Goal: Task Accomplishment & Management: Manage account settings

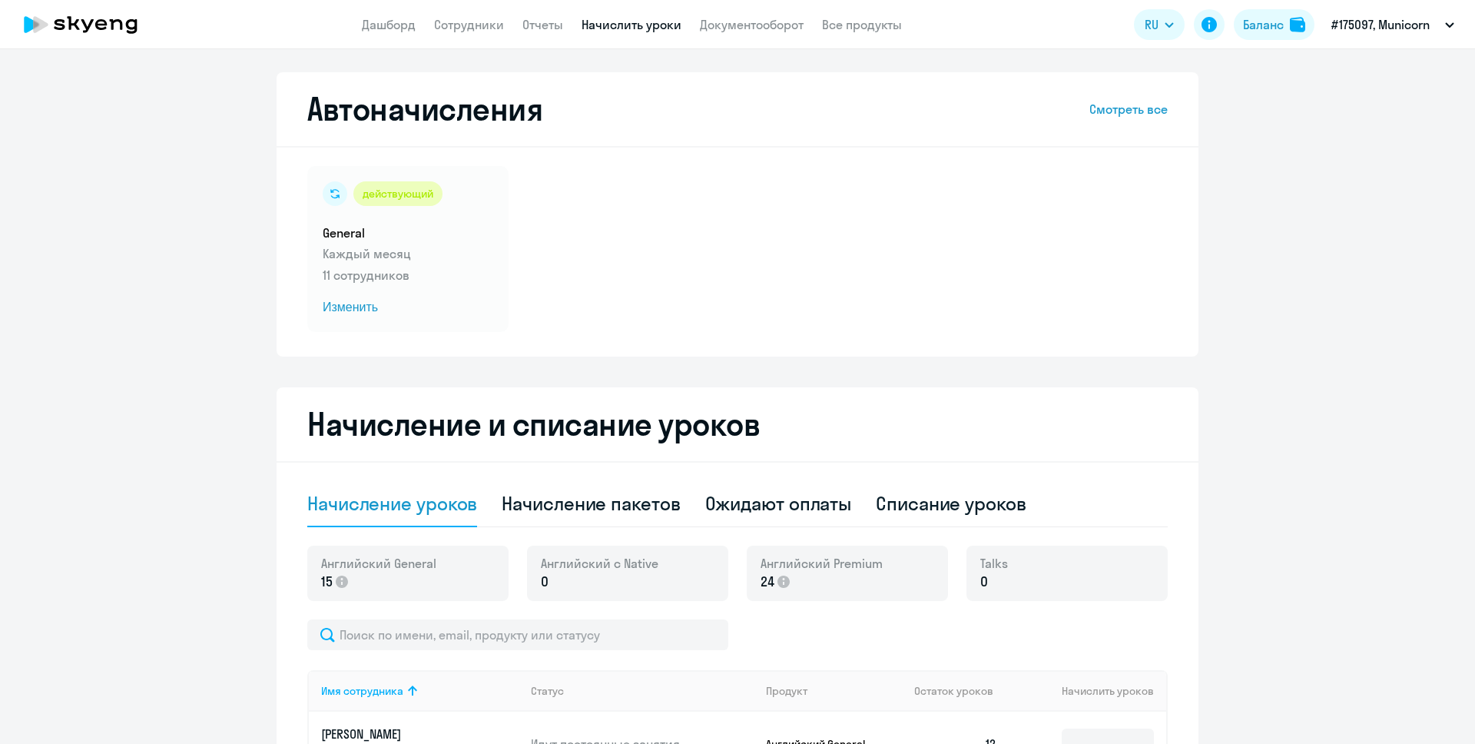
select select "10"
click at [399, 25] on link "Дашборд" at bounding box center [389, 24] width 54 height 15
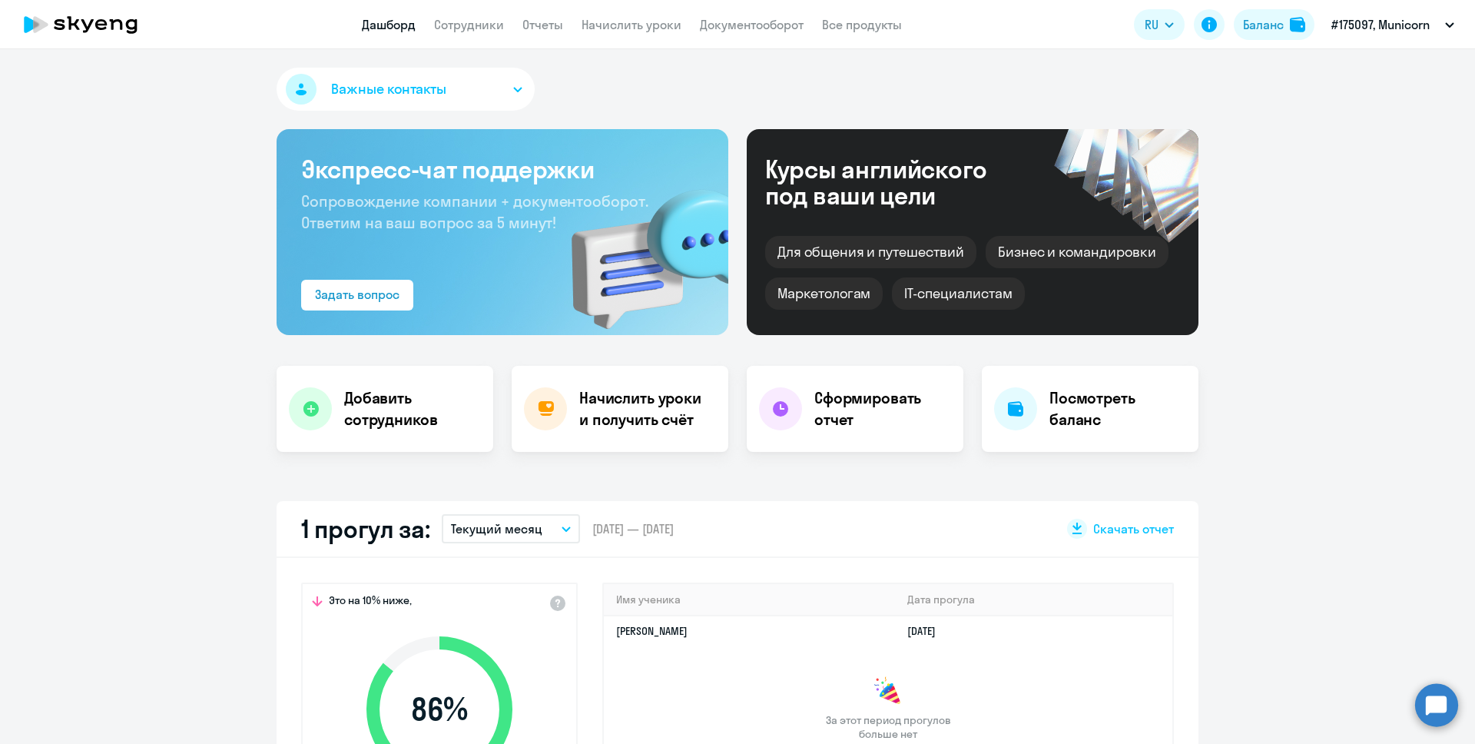
select select "30"
click at [469, 27] on link "Сотрудники" at bounding box center [469, 24] width 70 height 15
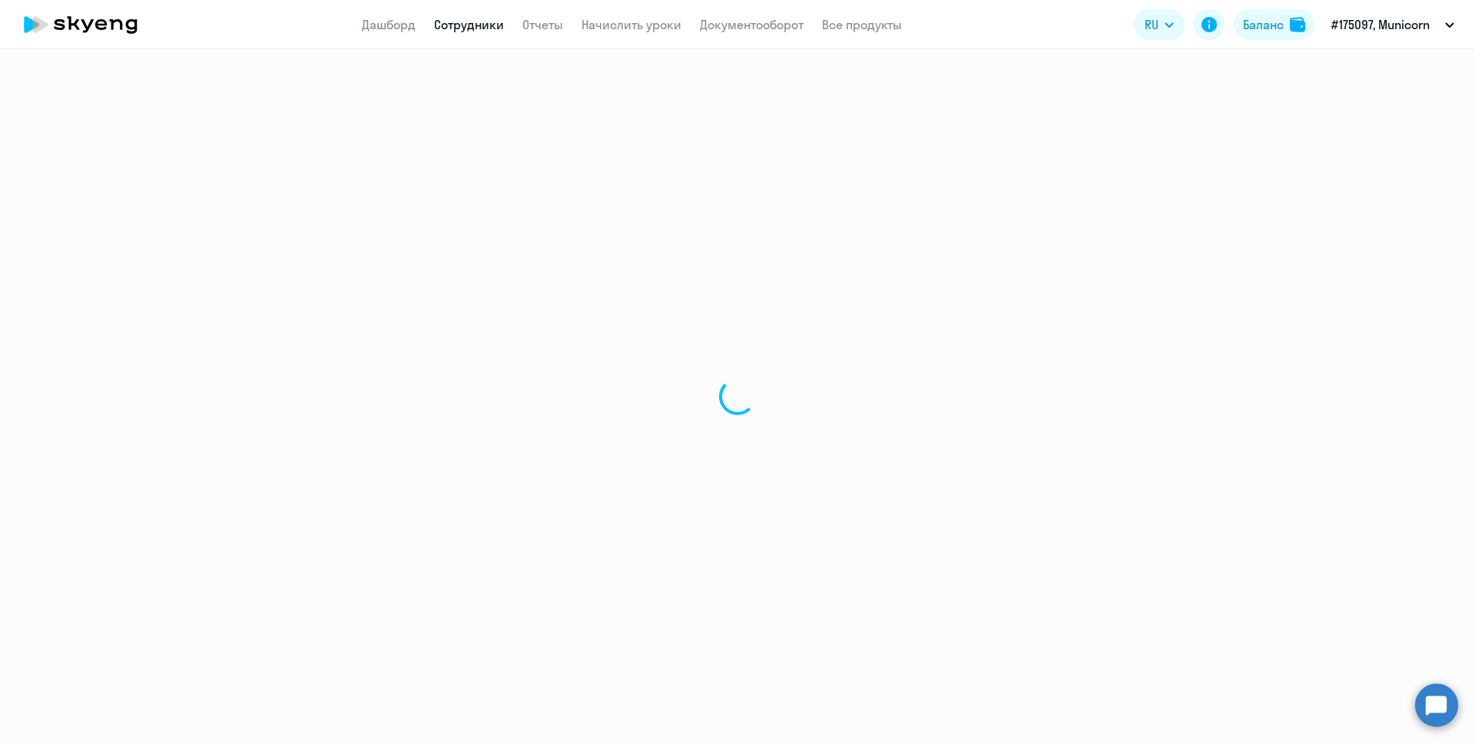
select select "30"
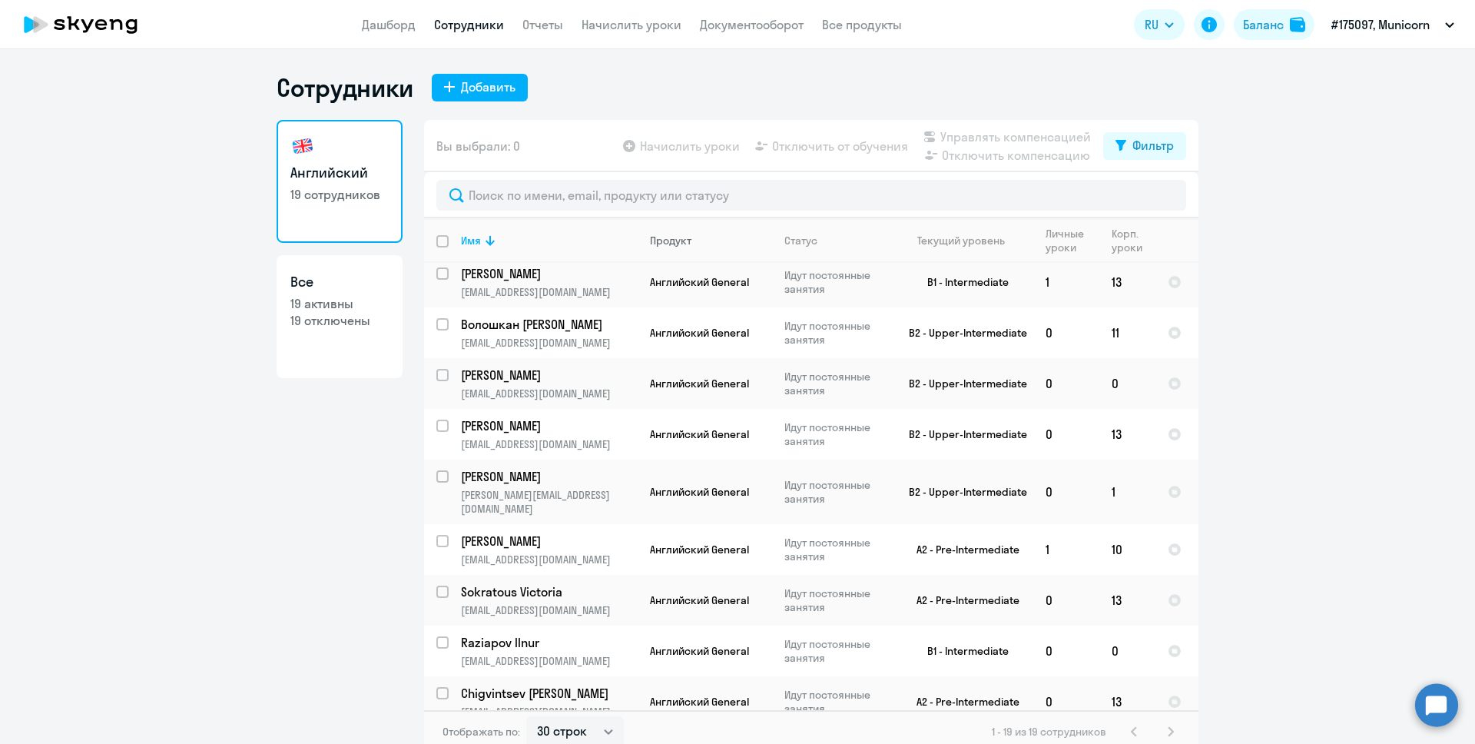
scroll to position [583, 0]
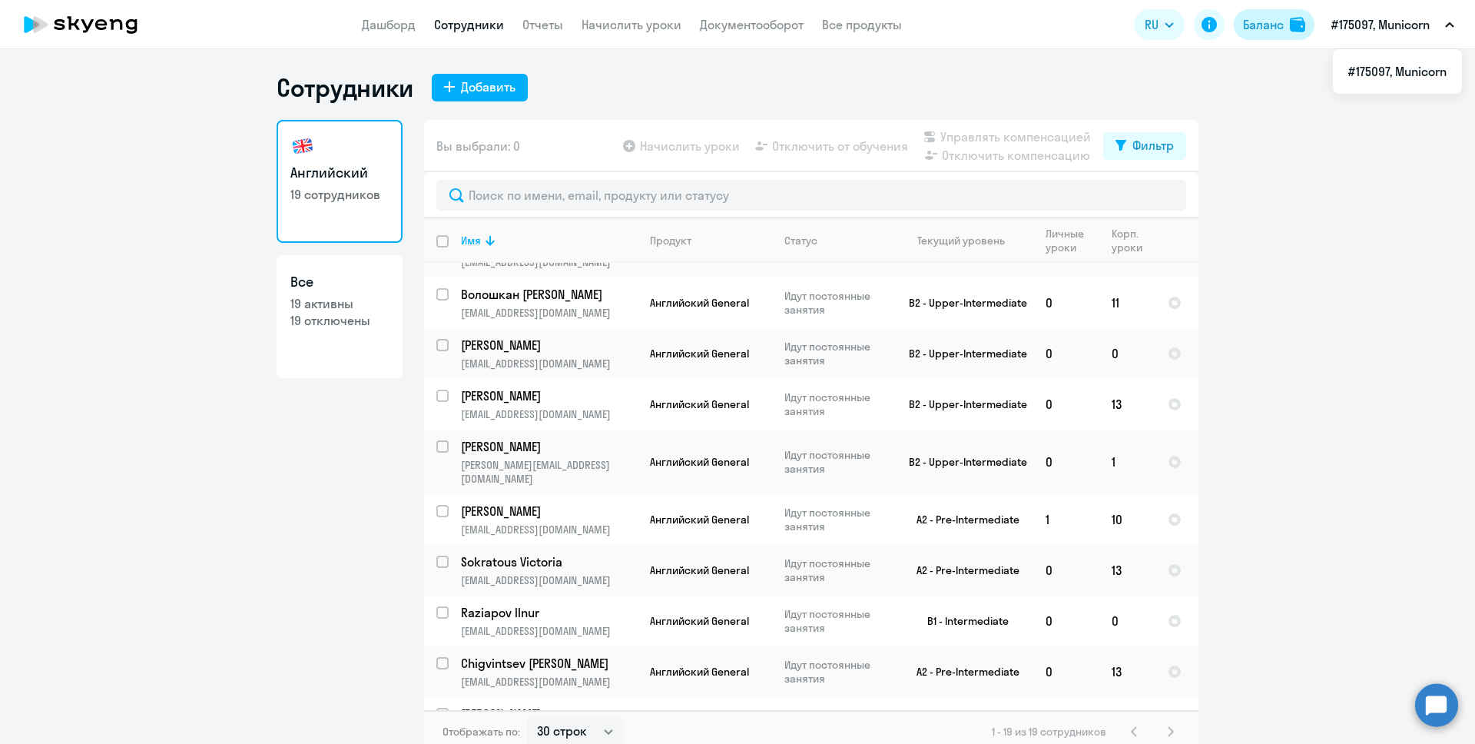
click at [1268, 29] on div "Баланс" at bounding box center [1263, 24] width 41 height 18
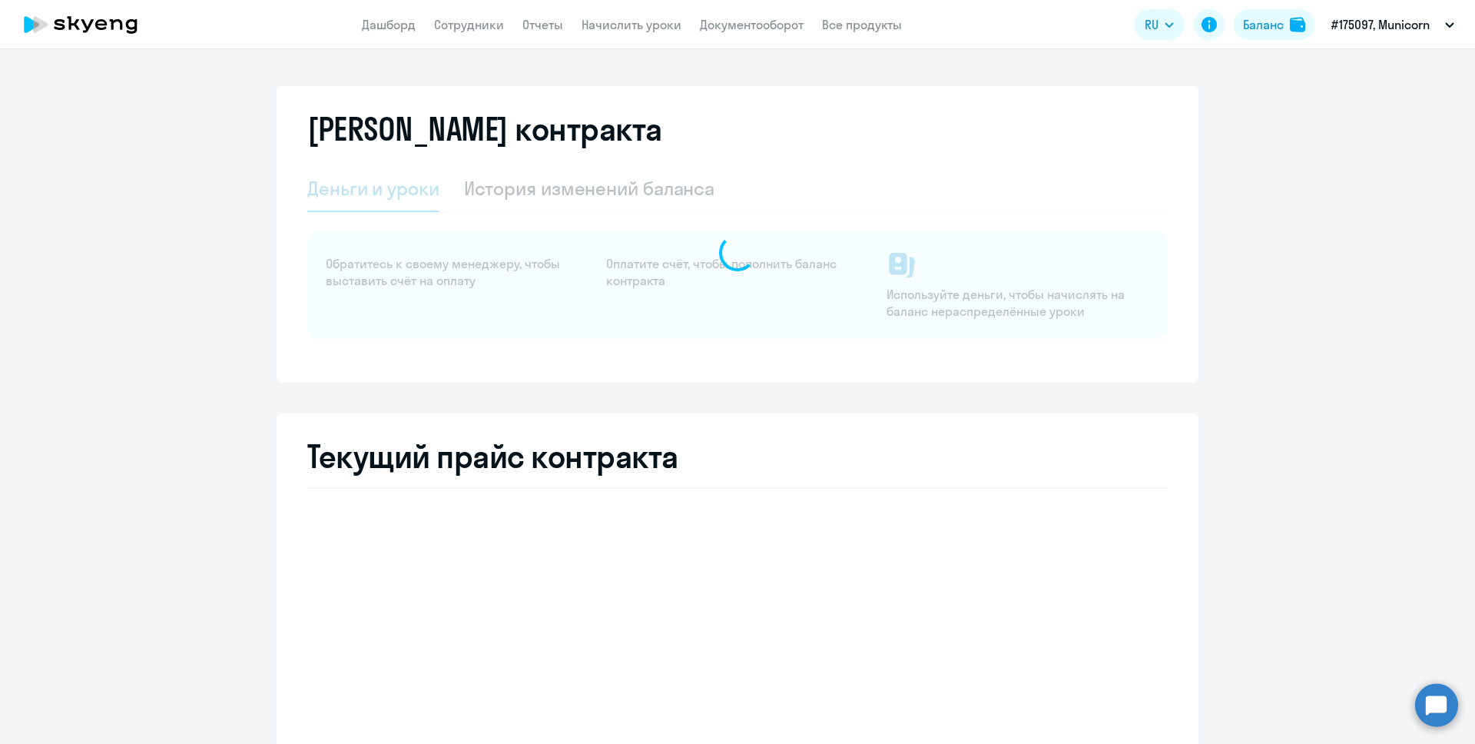
select select "english_adult_not_native_speaker"
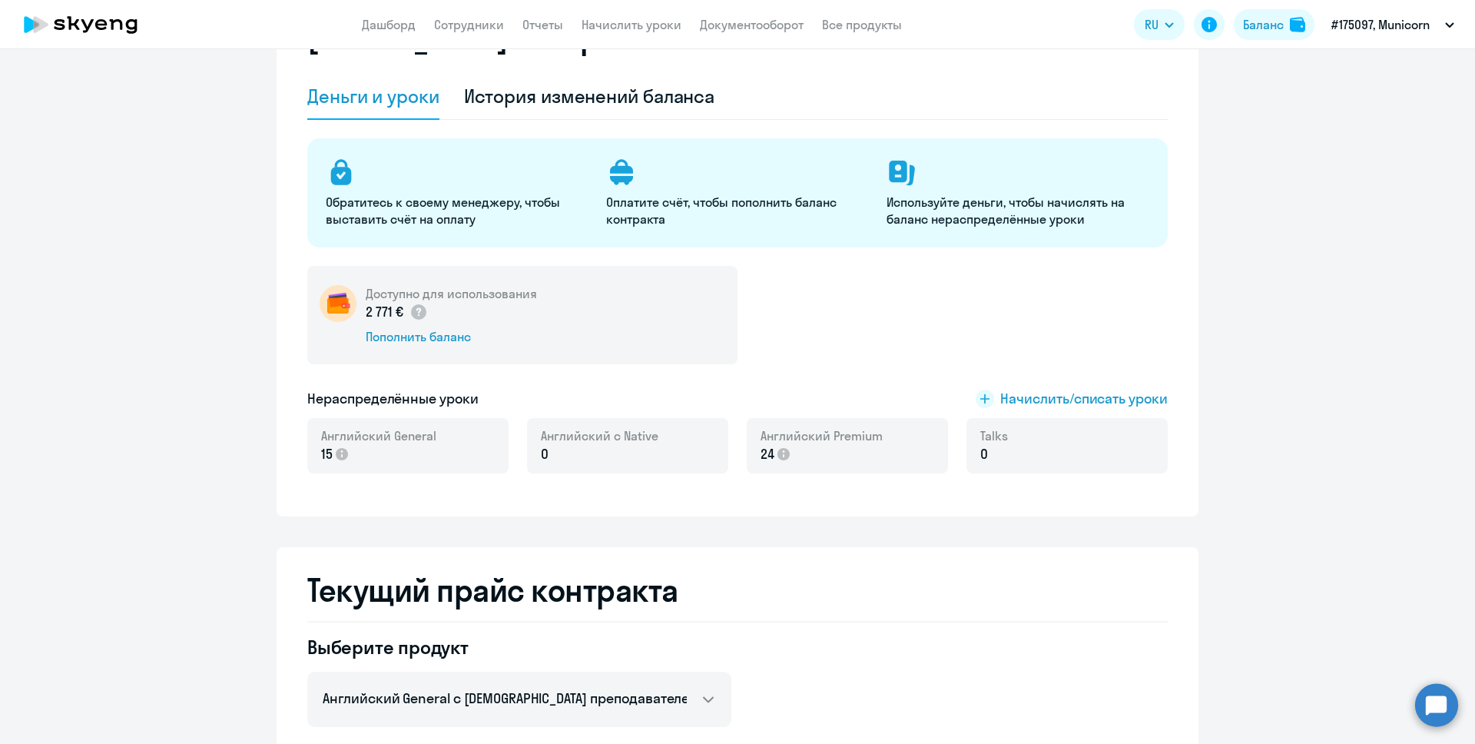
scroll to position [98, 0]
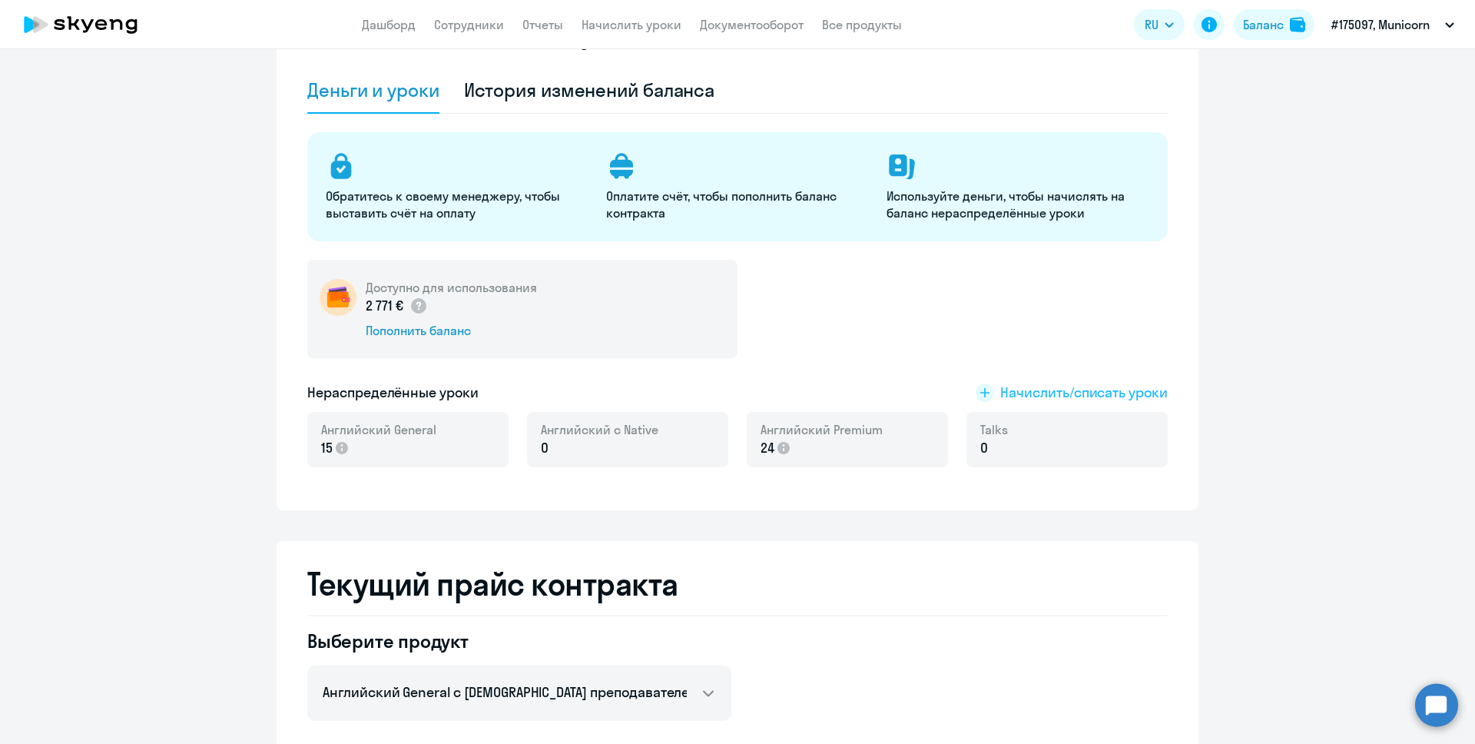
click at [1087, 384] on span "Начислить/списать уроки" at bounding box center [1083, 393] width 167 height 20
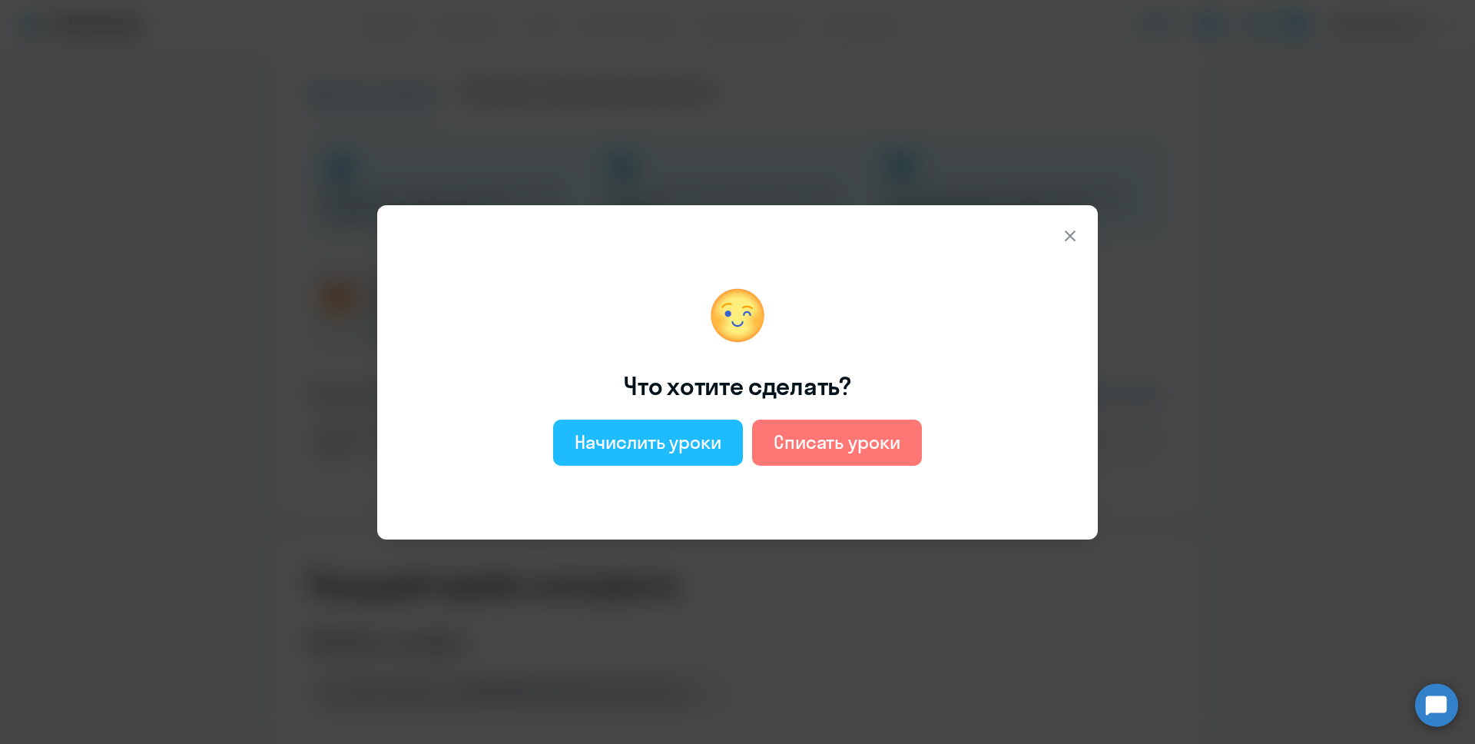
click at [637, 440] on div "Начислить уроки" at bounding box center [648, 441] width 147 height 25
select select "english_adult_not_native_speaker"
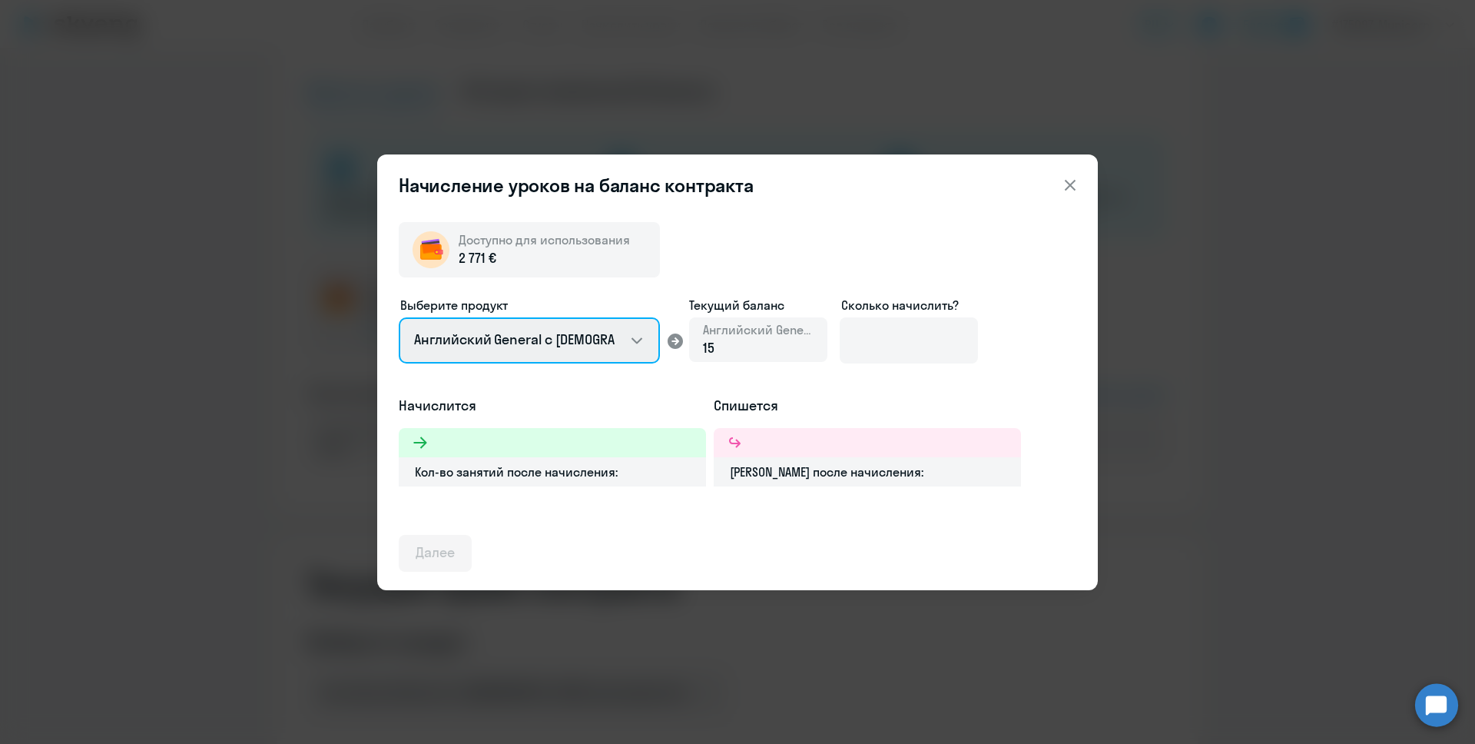
click at [640, 340] on select "Английский General с [DEMOGRAPHIC_DATA] преподавателем Английский General с [DE…" at bounding box center [529, 340] width 261 height 46
click at [574, 343] on select "Английский General с [DEMOGRAPHIC_DATA] преподавателем Английский General с [DE…" at bounding box center [529, 340] width 261 height 46
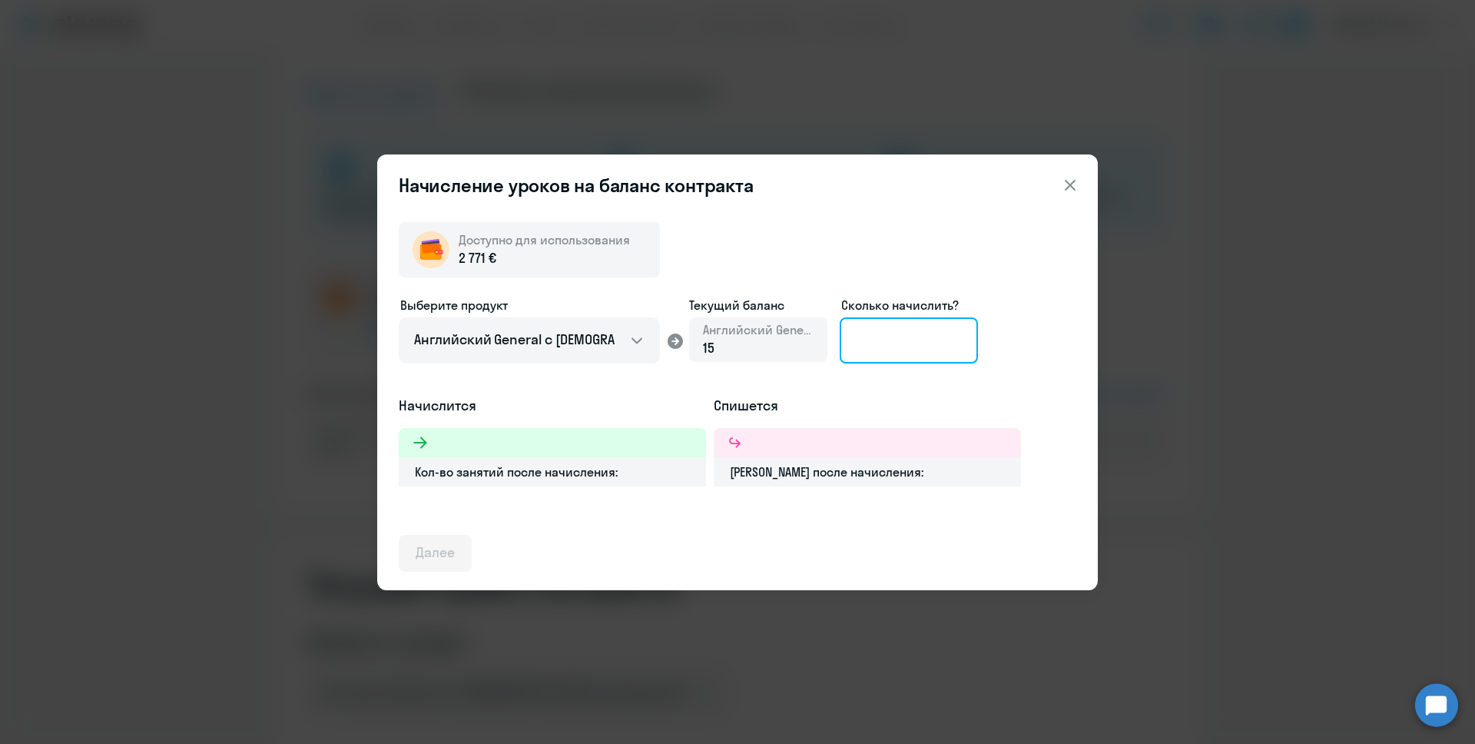
click at [880, 351] on input at bounding box center [909, 340] width 138 height 46
type input "5"
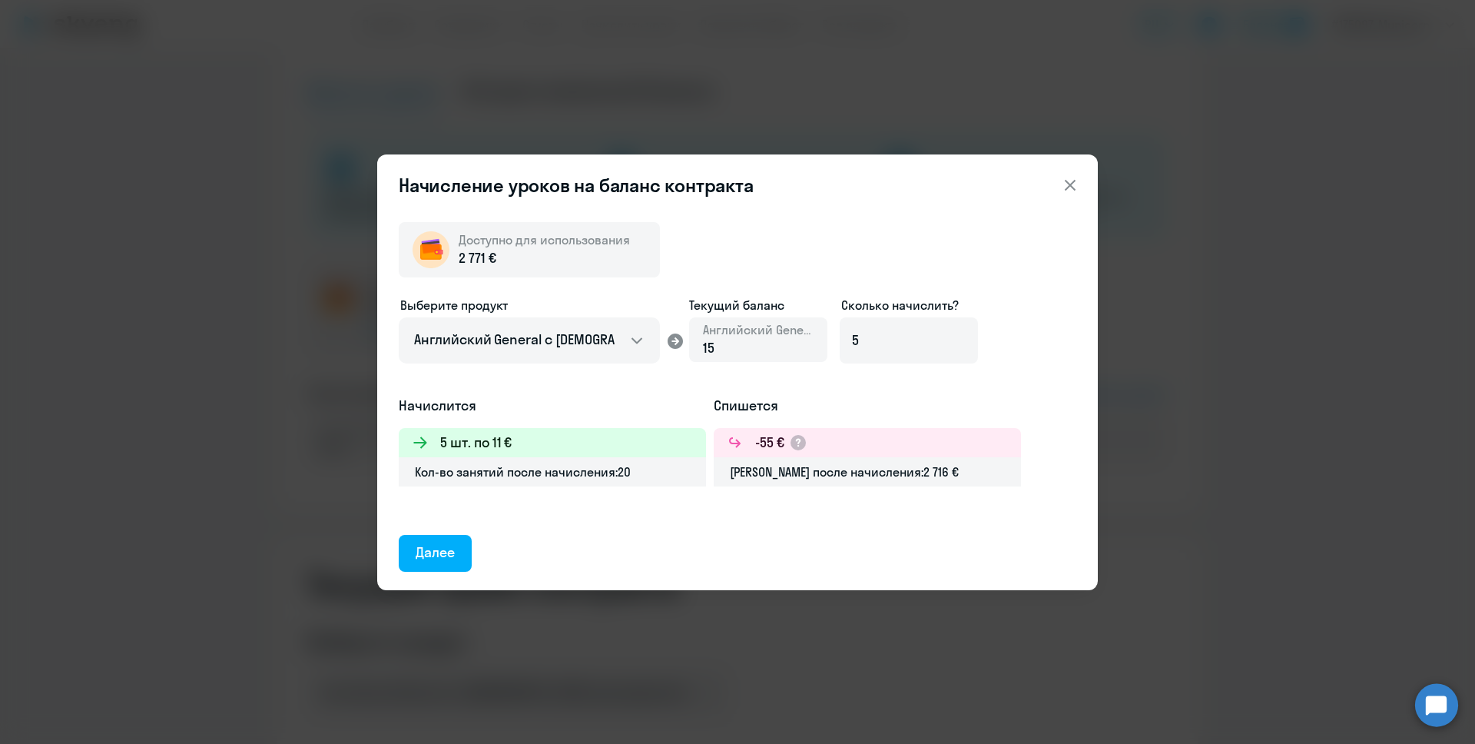
click at [1074, 179] on icon at bounding box center [1070, 185] width 18 height 18
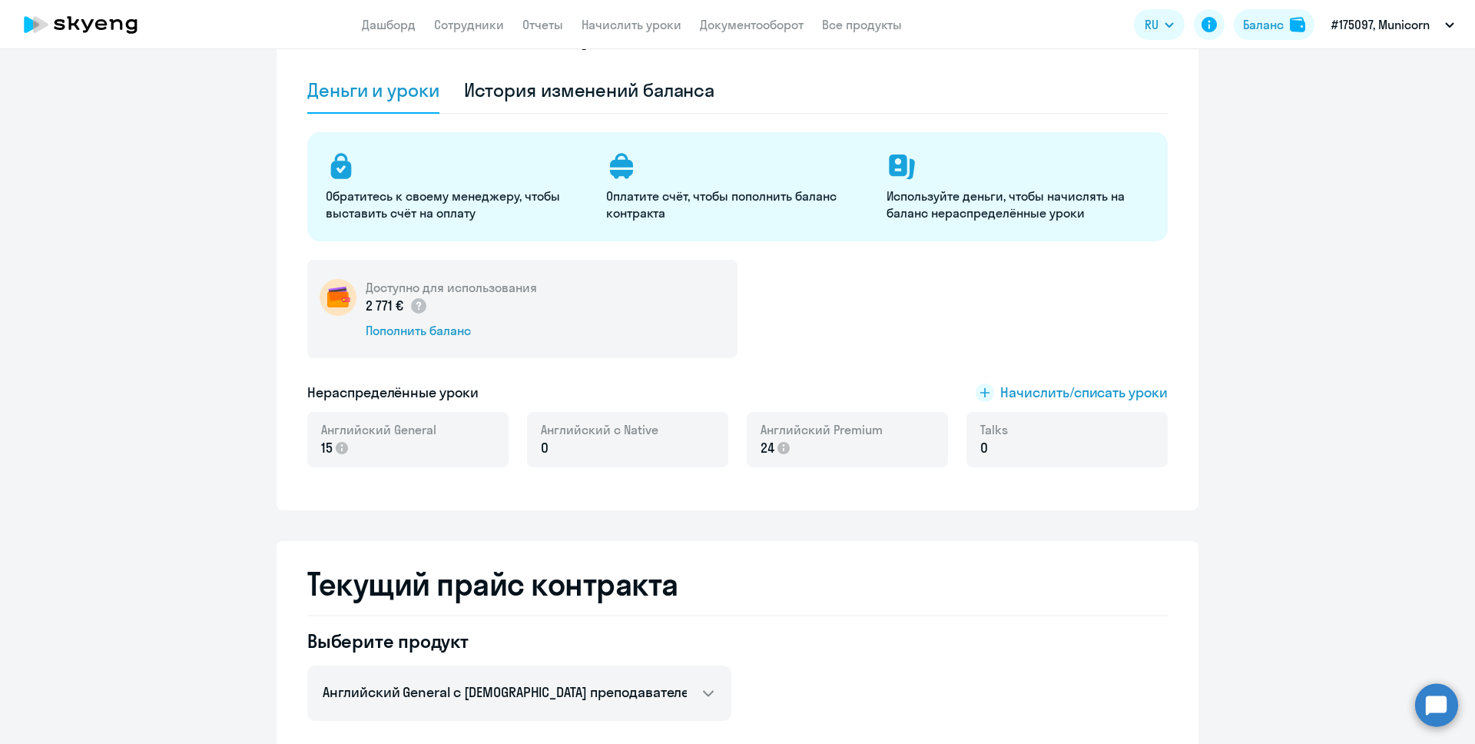
scroll to position [0, 0]
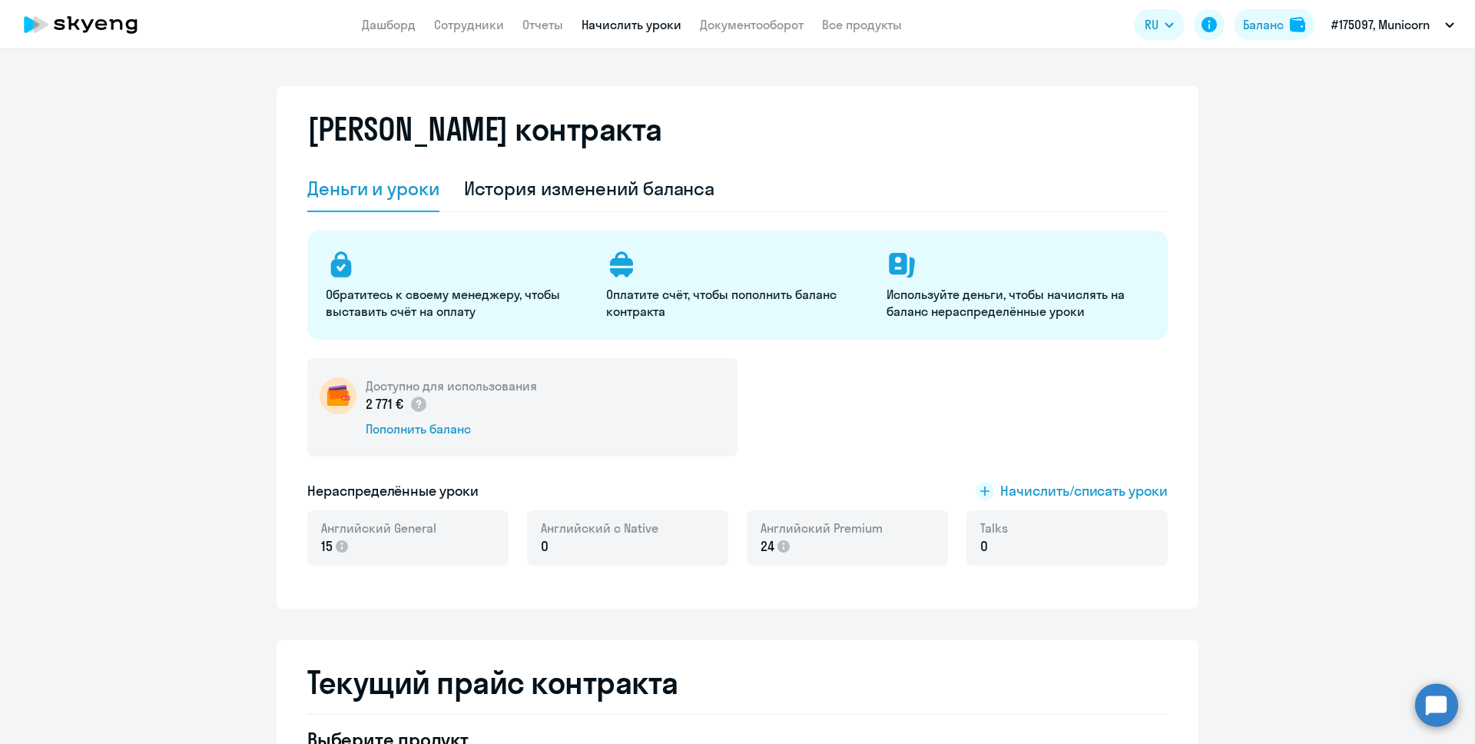
click at [646, 21] on link "Начислить уроки" at bounding box center [632, 24] width 100 height 15
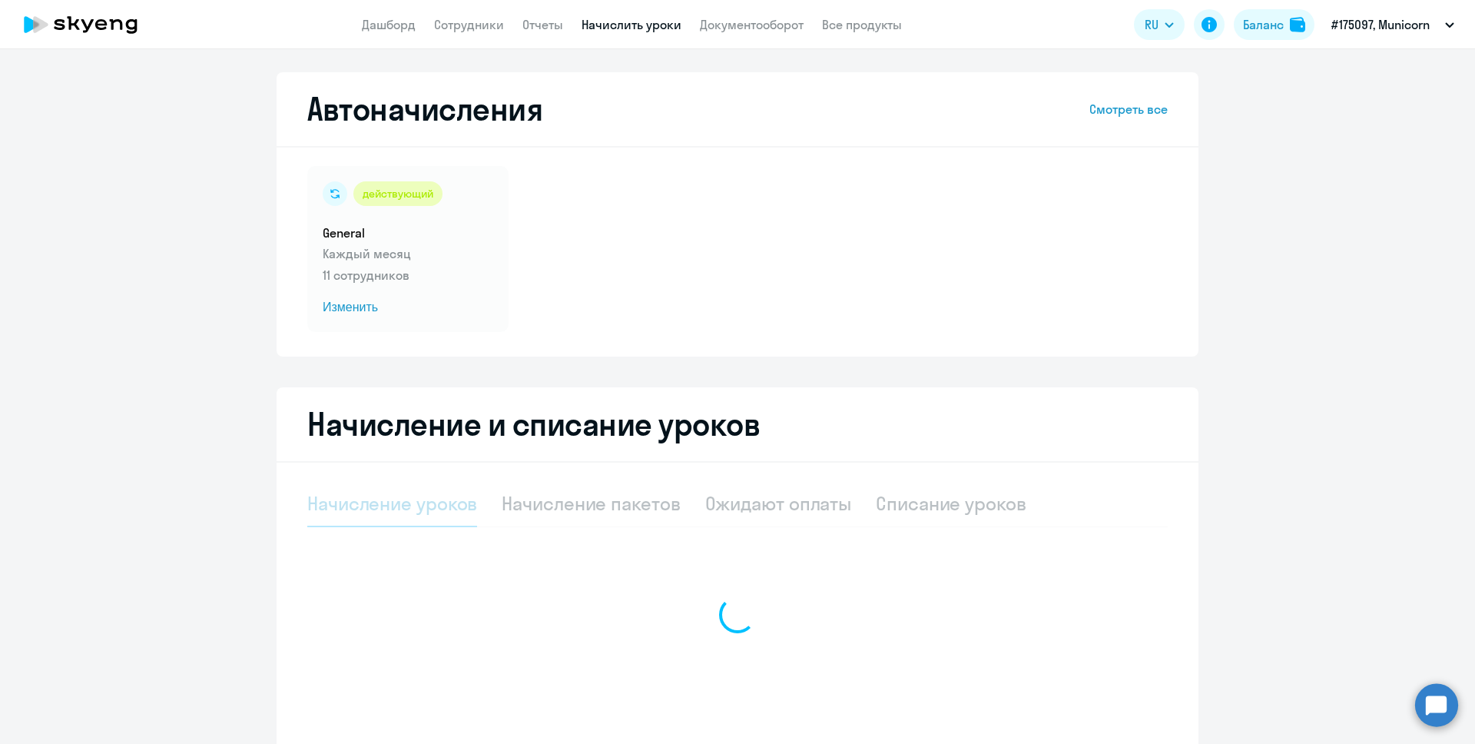
select select "10"
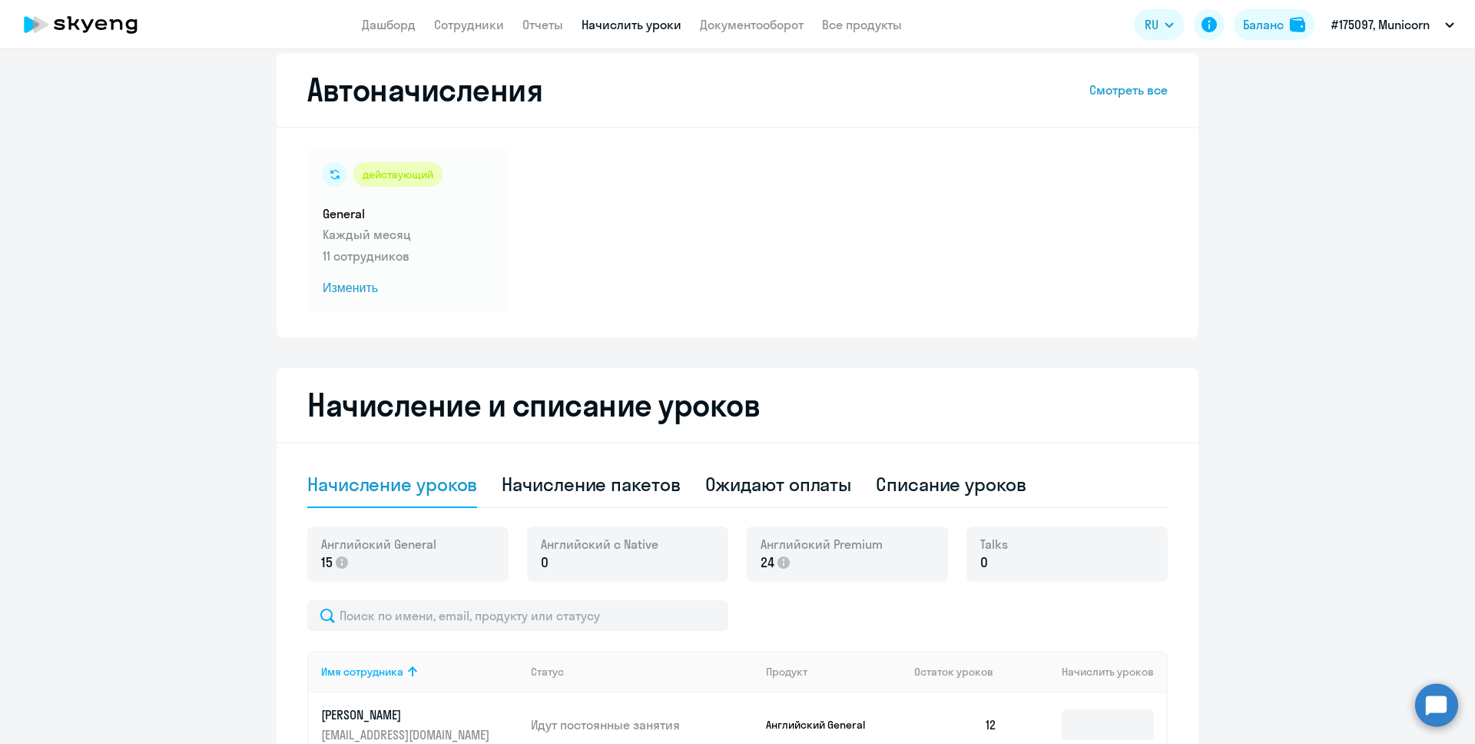
scroll to position [22, 0]
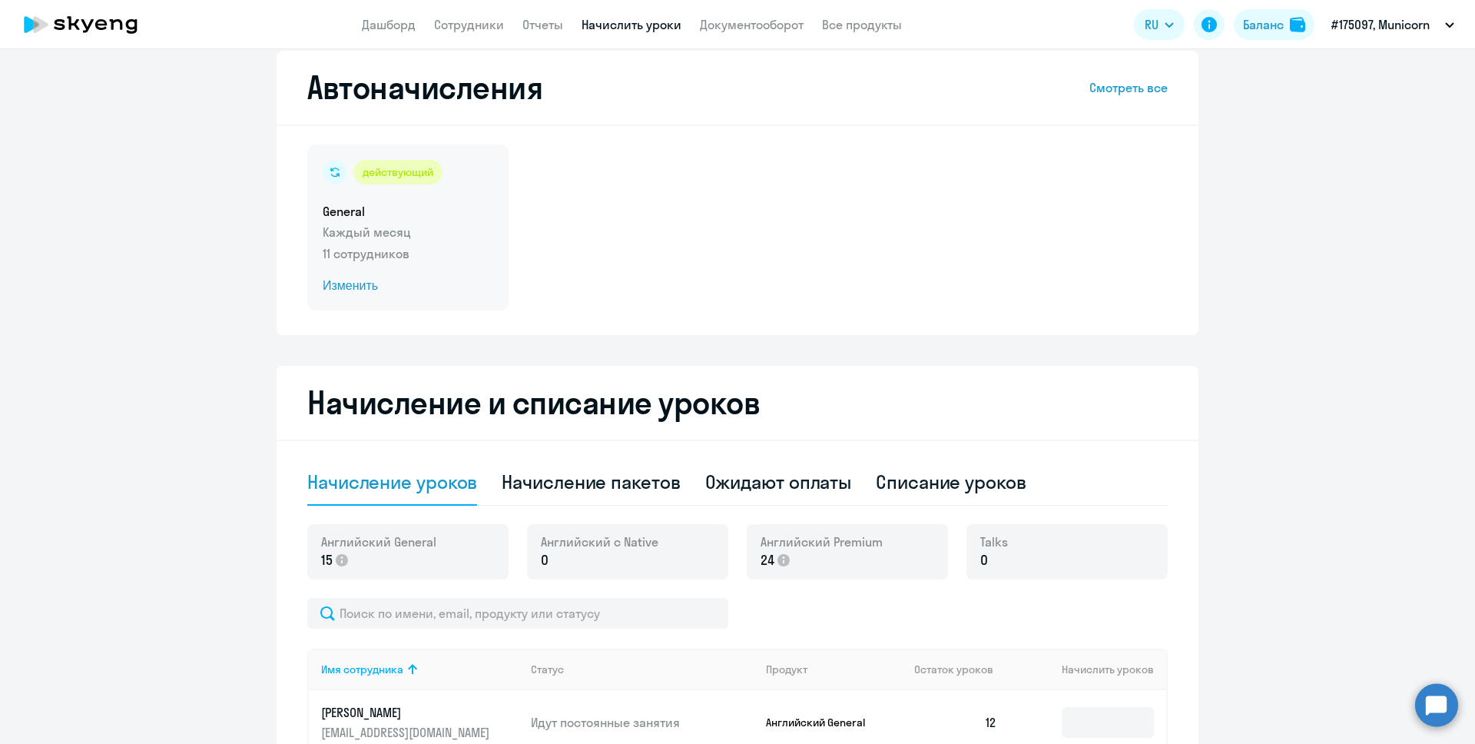
click at [360, 281] on span "Изменить" at bounding box center [408, 286] width 171 height 18
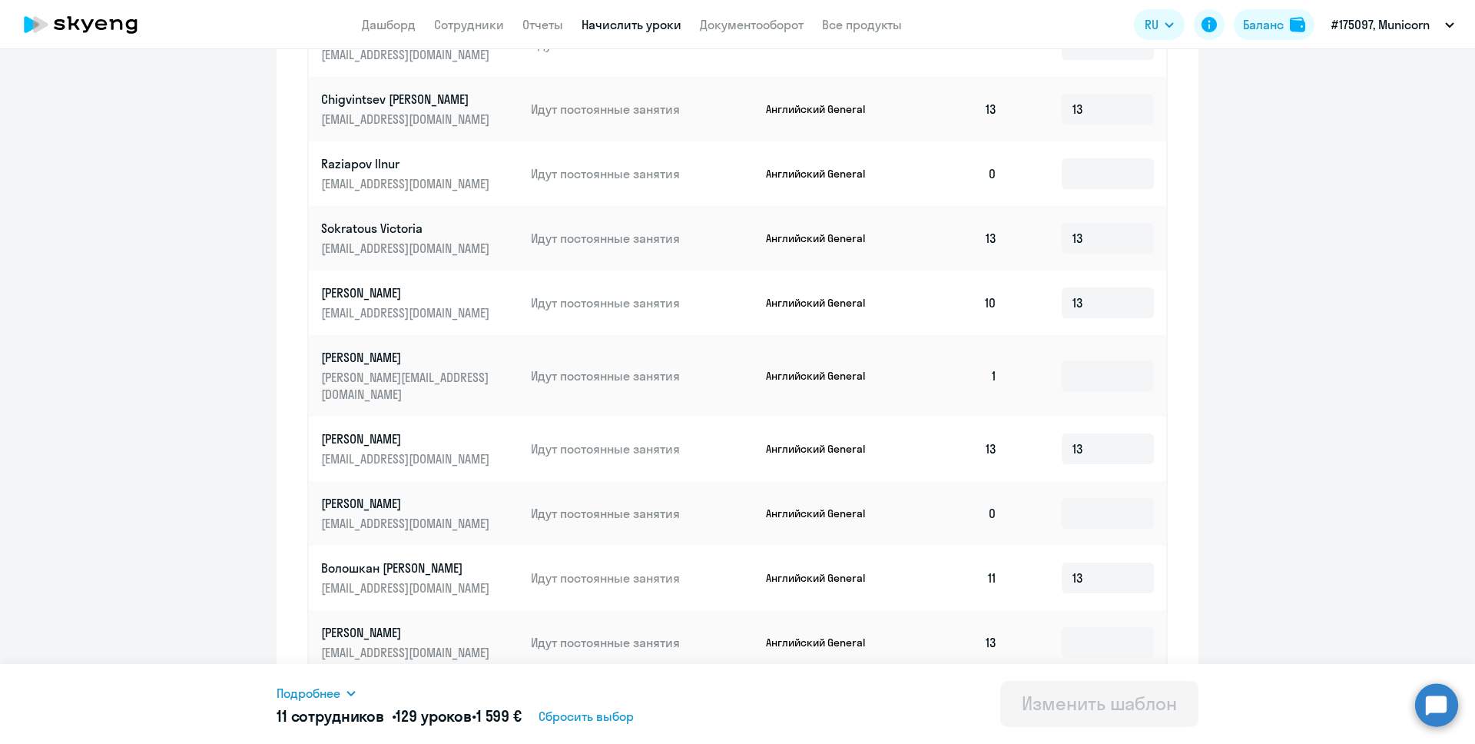
scroll to position [684, 0]
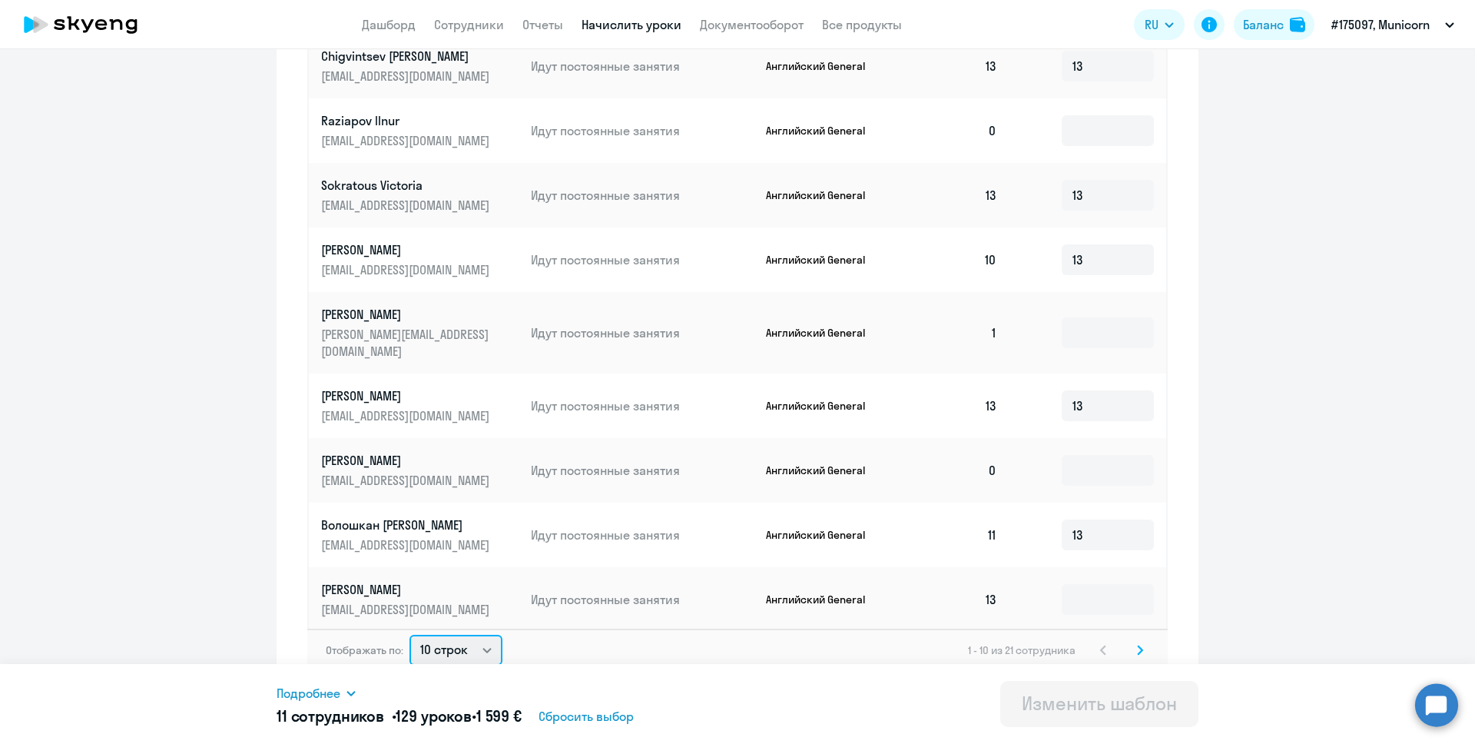
click at [479, 641] on select "10 строк 30 строк 50 строк" at bounding box center [455, 650] width 93 height 31
select select "50"
click at [409, 635] on select "10 строк 30 строк 50 строк" at bounding box center [455, 650] width 93 height 31
drag, startPoint x: 403, startPoint y: 718, endPoint x: 426, endPoint y: 718, distance: 23.8
click at [426, 718] on span "129 уроков" at bounding box center [434, 715] width 76 height 19
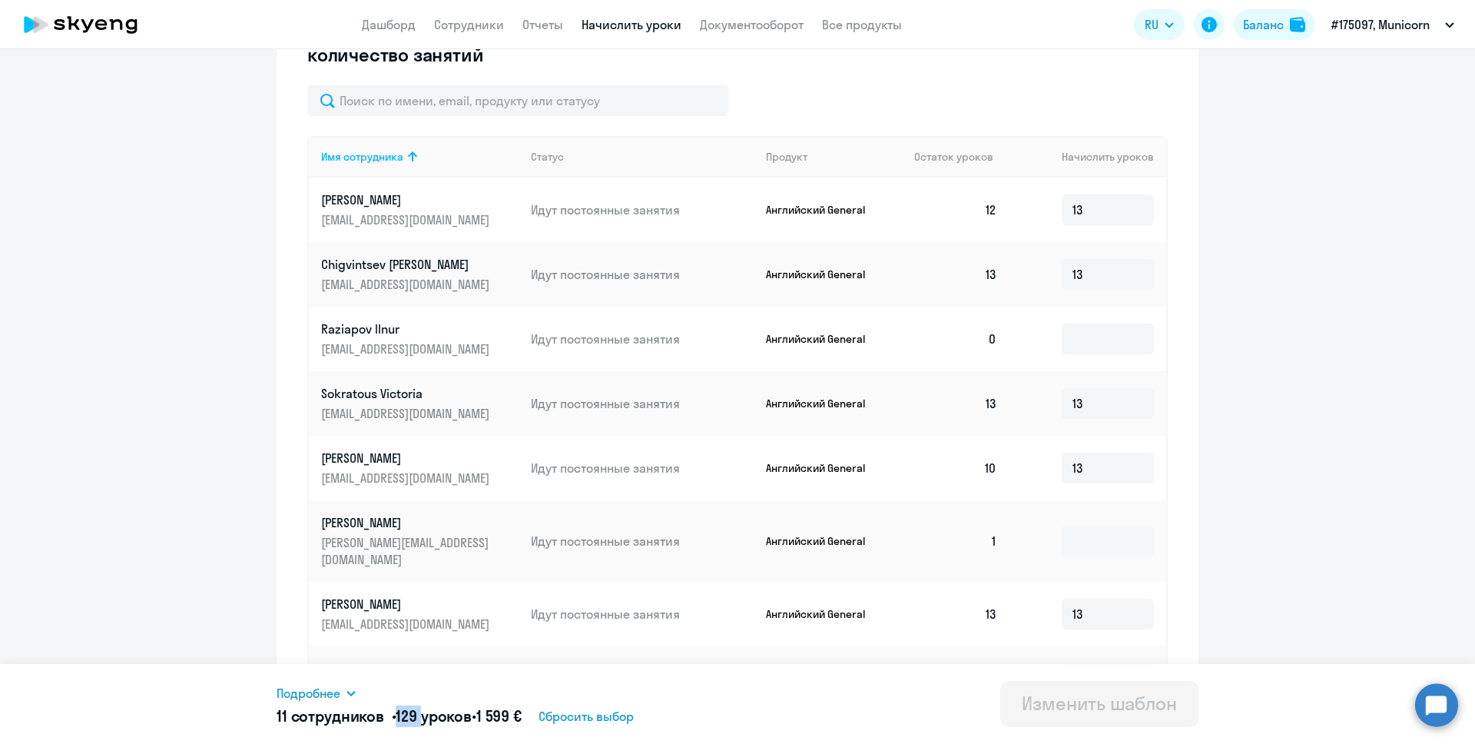
scroll to position [469, 0]
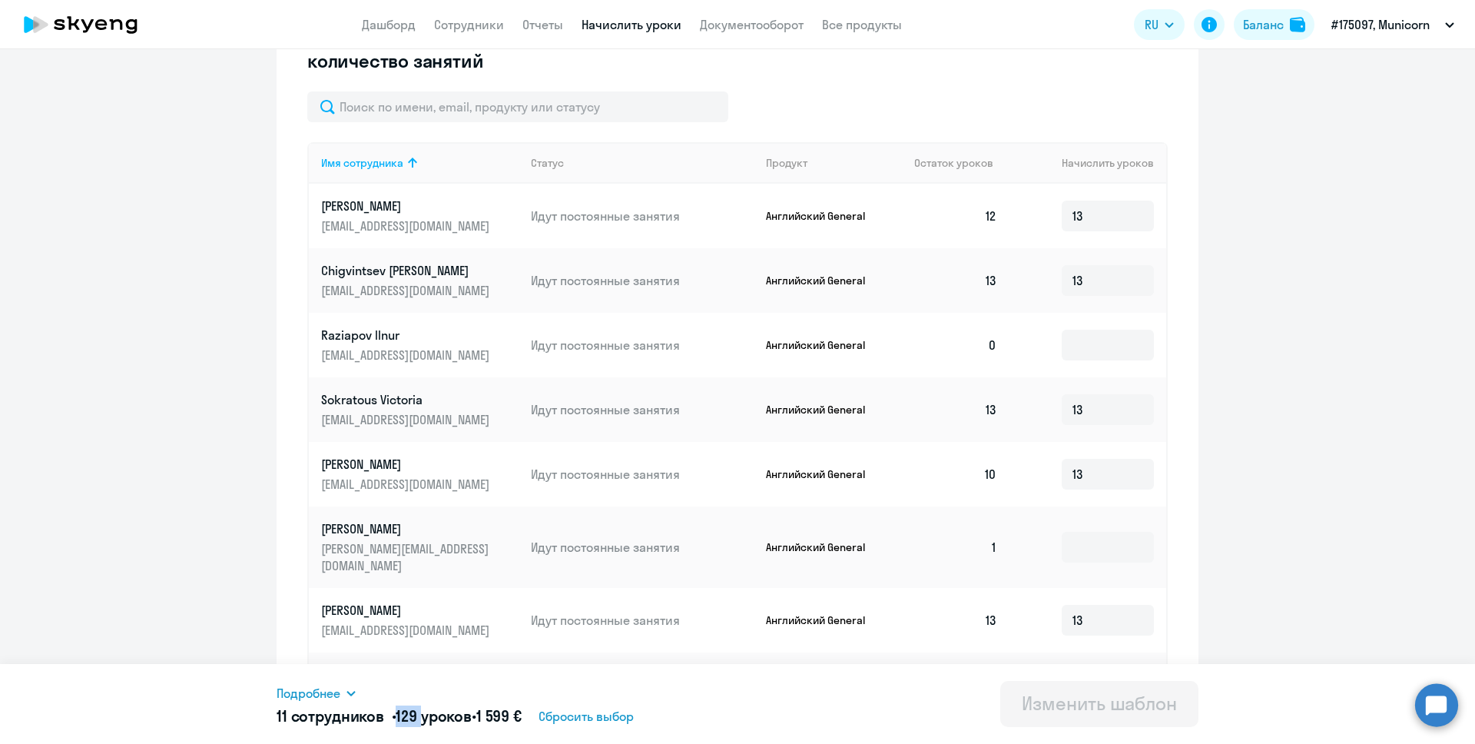
drag, startPoint x: 997, startPoint y: 217, endPoint x: 980, endPoint y: 217, distance: 16.9
click at [980, 217] on td "12" at bounding box center [956, 216] width 108 height 65
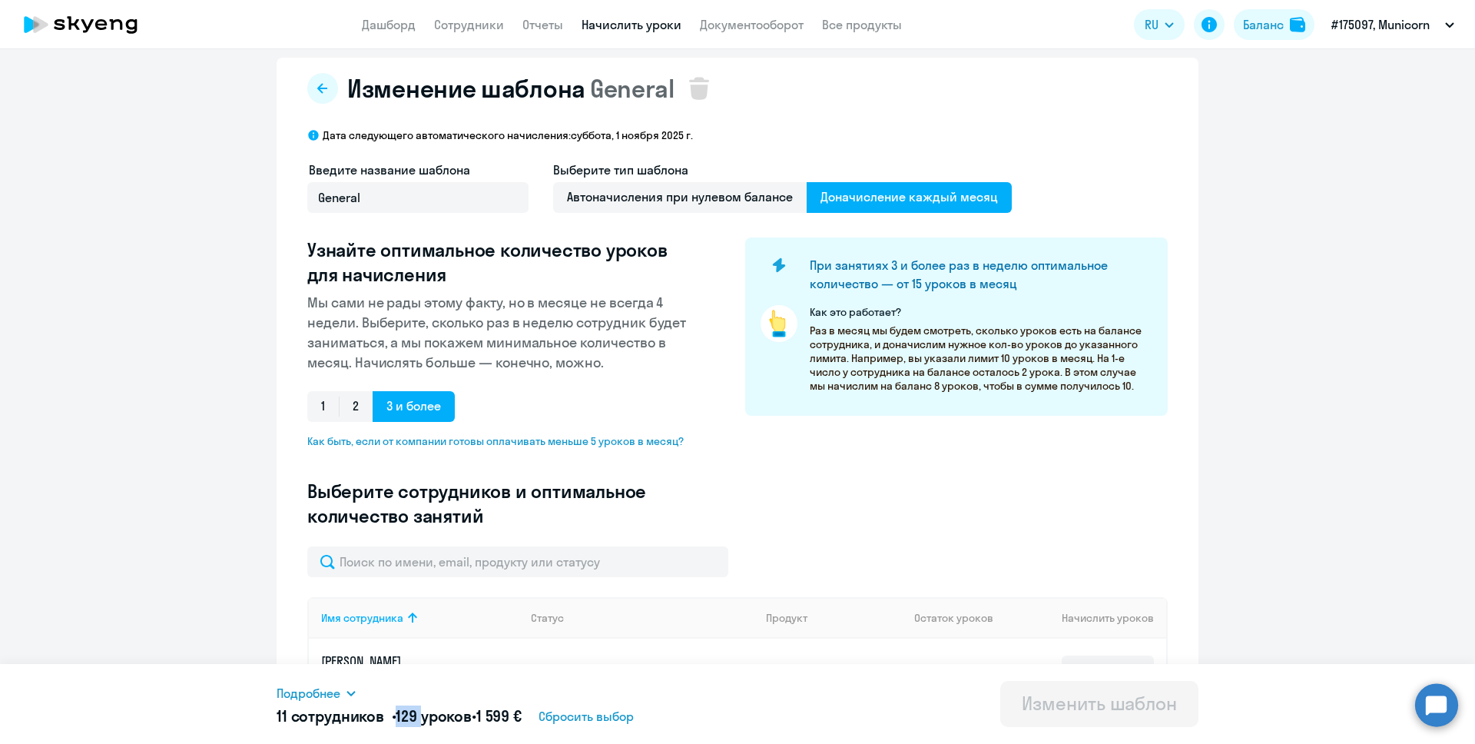
scroll to position [0, 0]
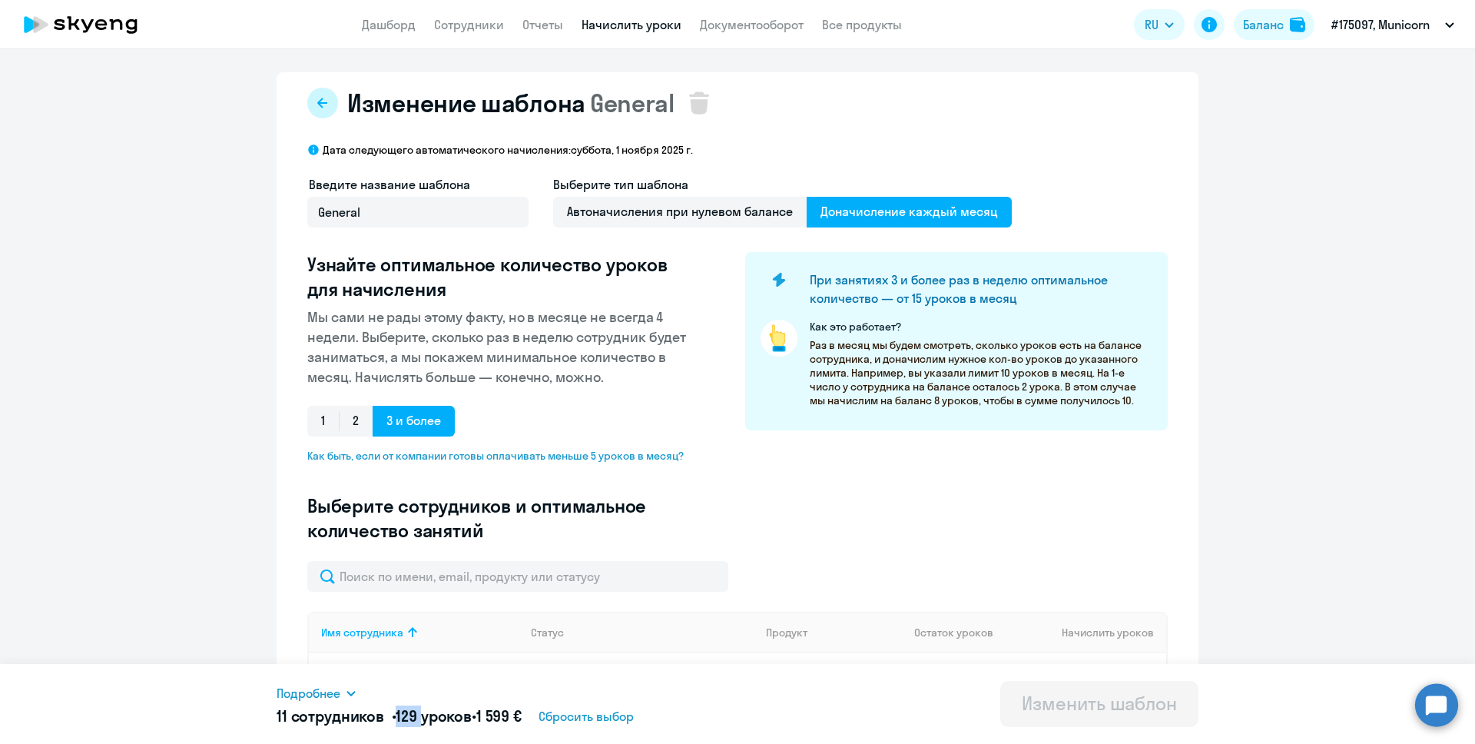
click at [332, 102] on button at bounding box center [322, 103] width 31 height 31
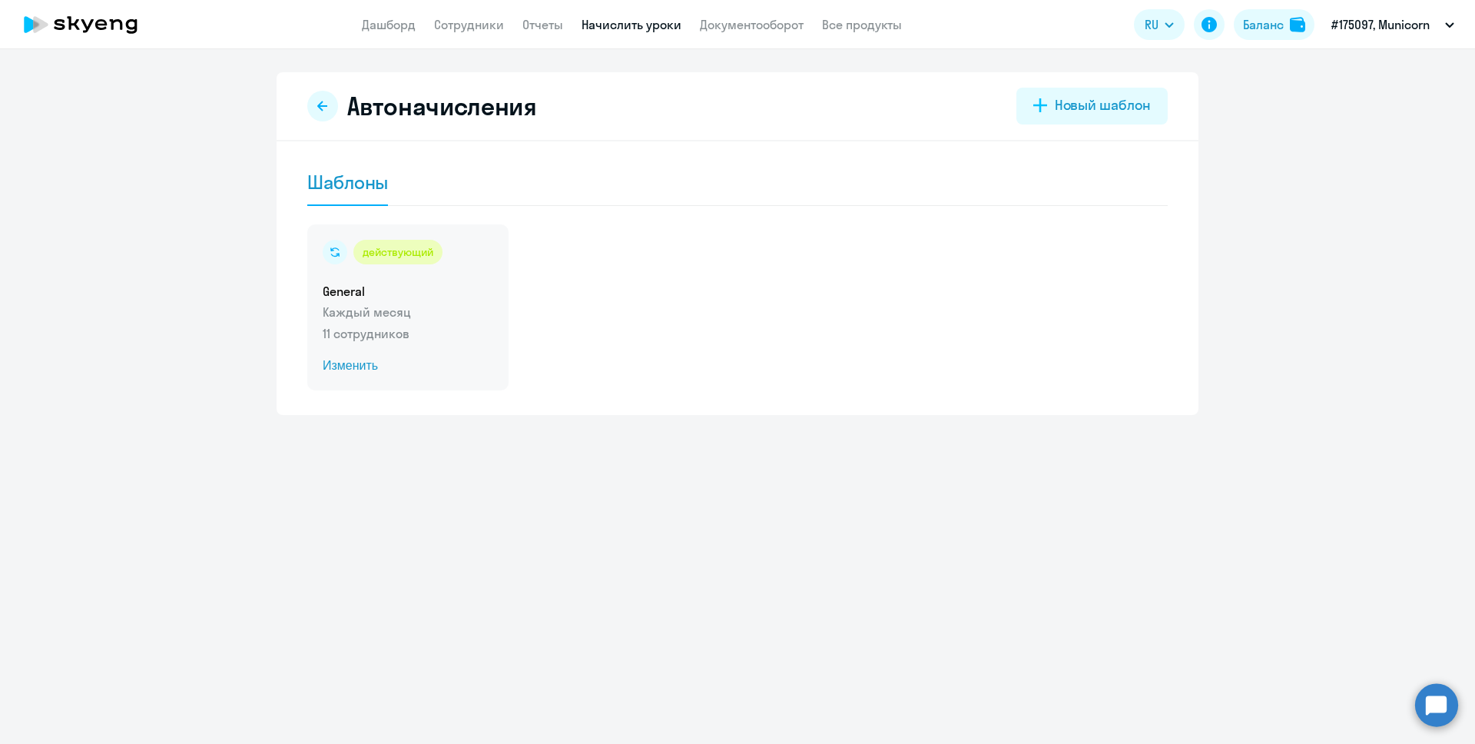
click at [352, 360] on span "Изменить" at bounding box center [408, 365] width 171 height 18
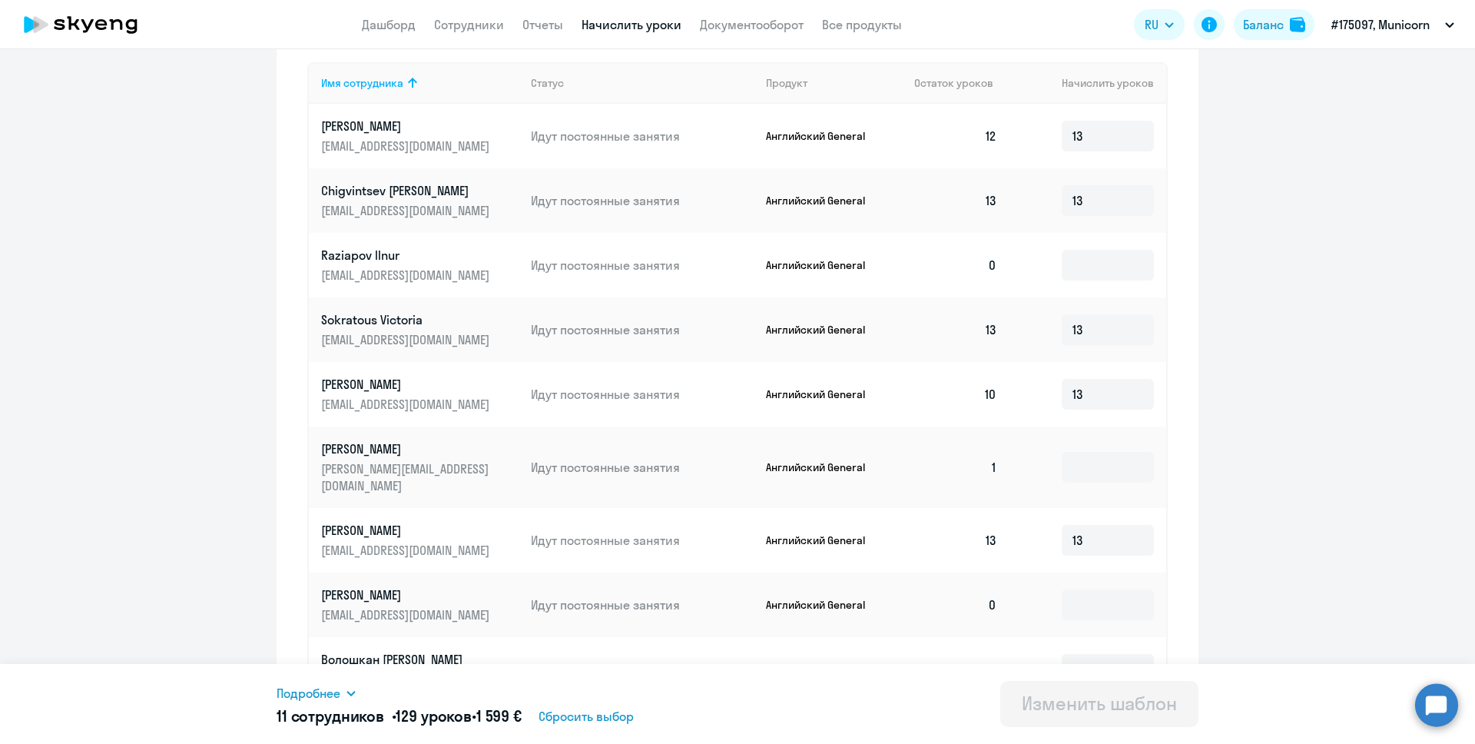
scroll to position [684, 0]
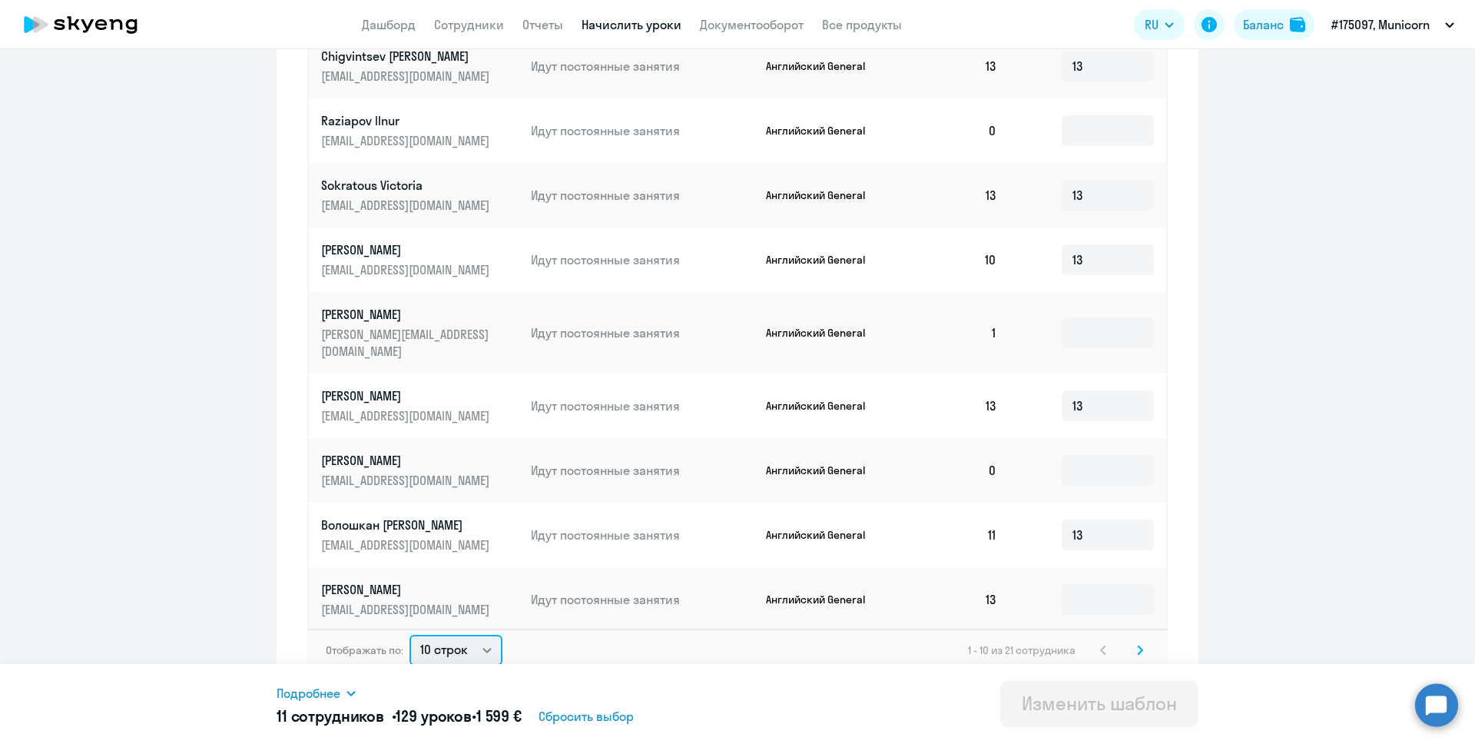
click at [467, 641] on select "10 строк 30 строк 50 строк" at bounding box center [455, 650] width 93 height 31
select select "50"
click at [409, 635] on select "10 строк 30 строк 50 строк" at bounding box center [455, 650] width 93 height 31
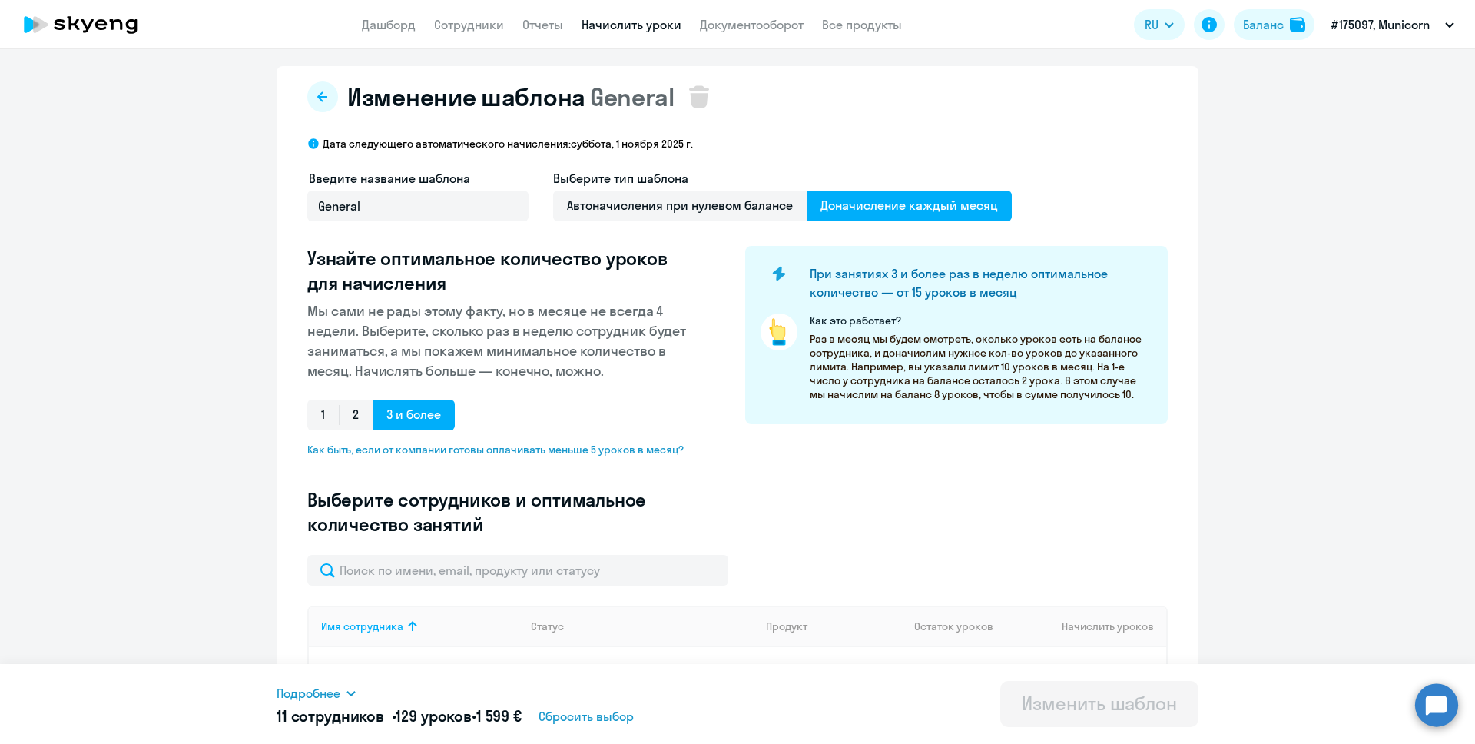
scroll to position [5, 0]
click at [325, 95] on icon at bounding box center [322, 98] width 12 height 12
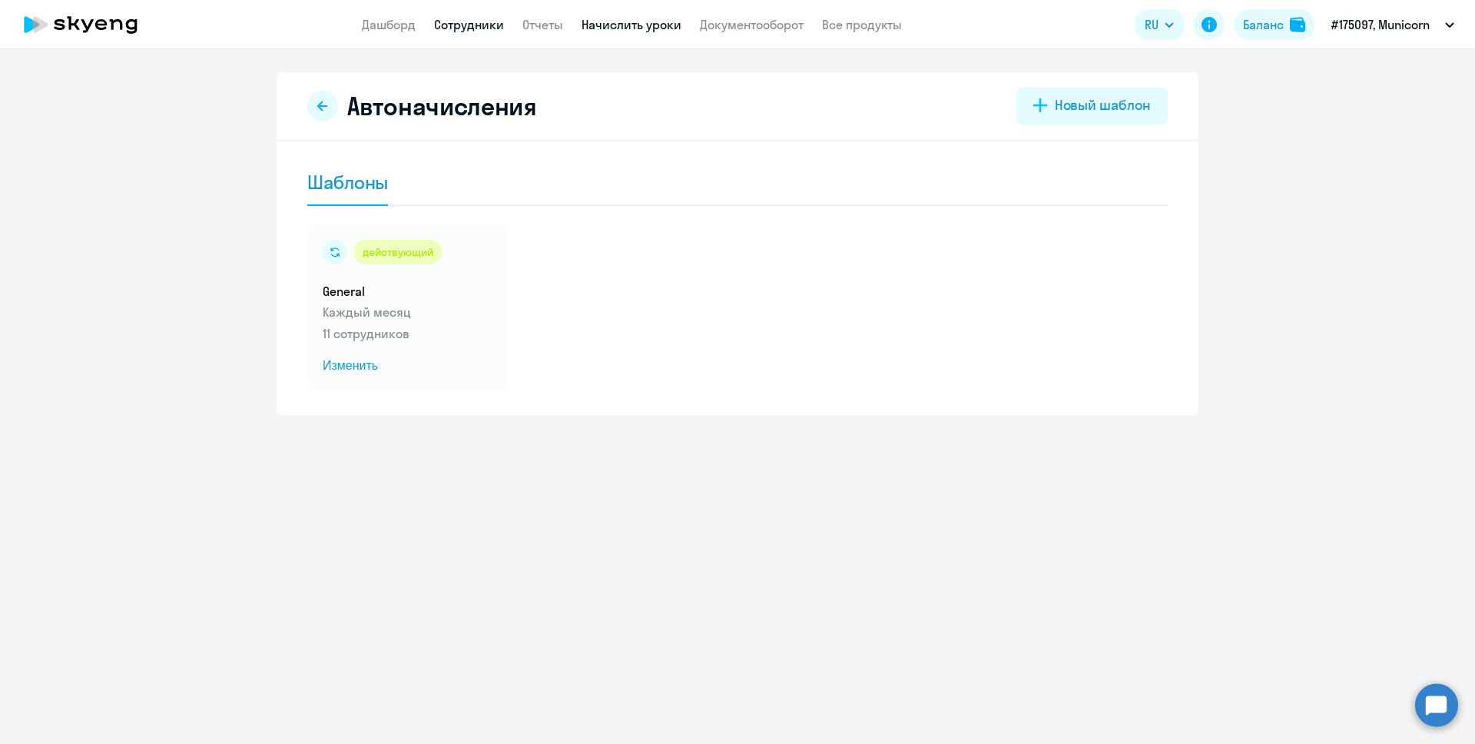
click at [463, 25] on link "Сотрудники" at bounding box center [469, 24] width 70 height 15
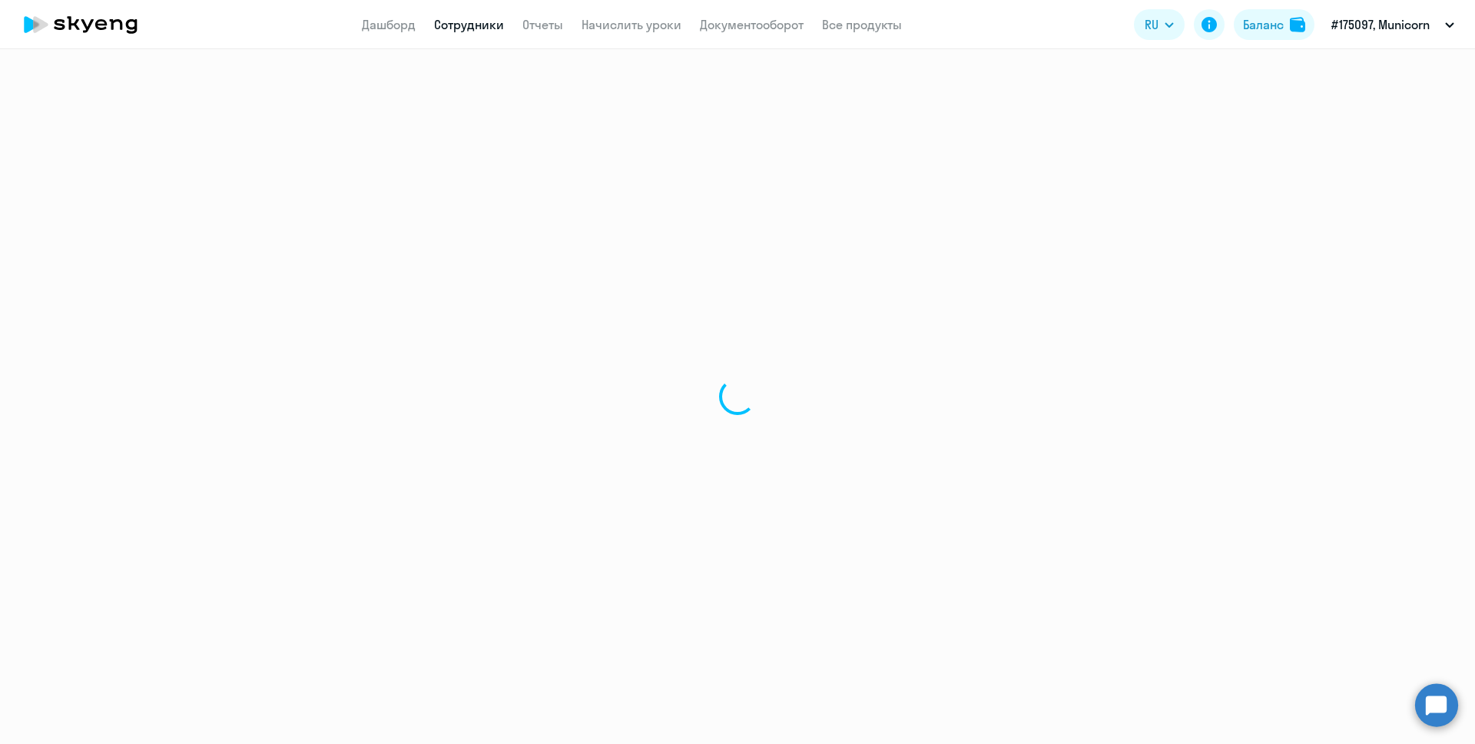
select select "30"
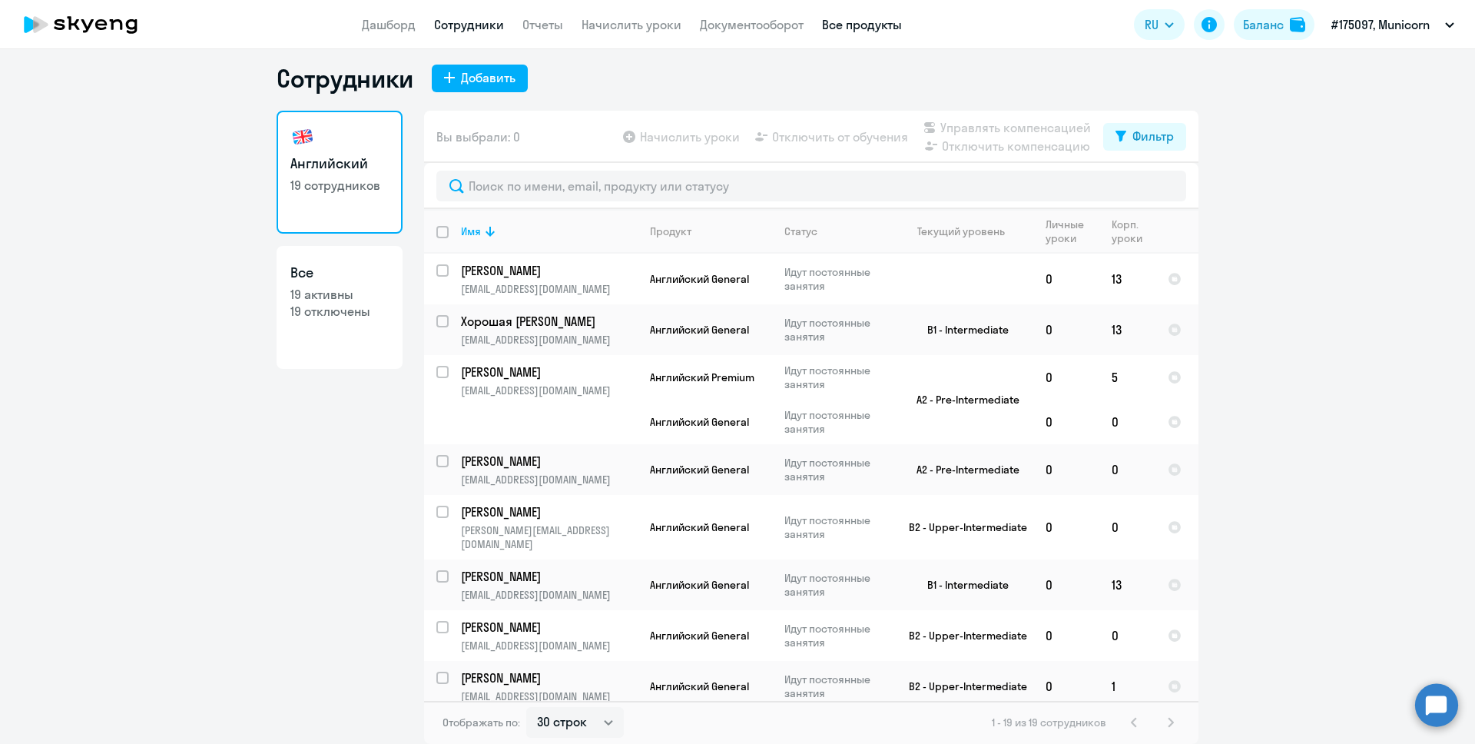
click at [855, 28] on link "Все продукты" at bounding box center [862, 24] width 80 height 15
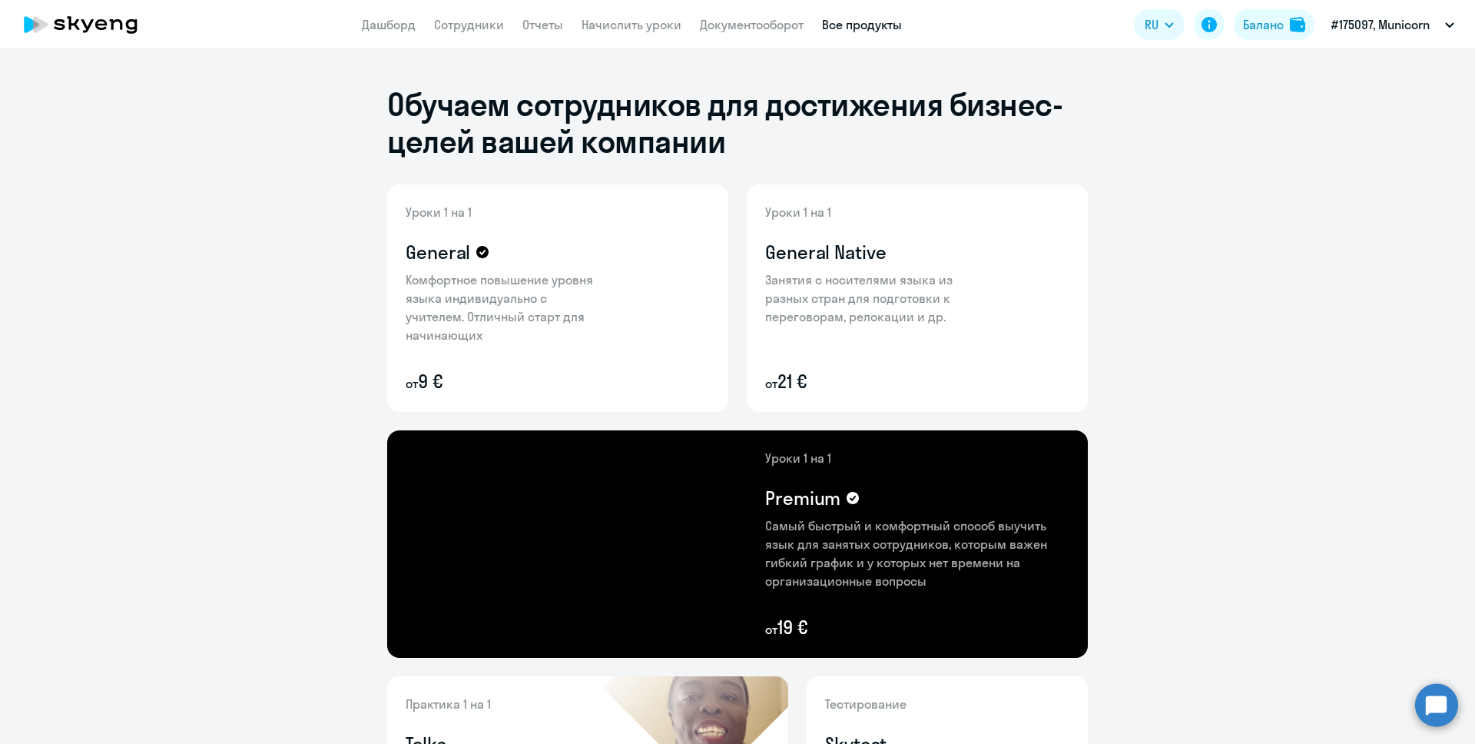
click at [662, 16] on app-menu-item-link "Начислить уроки" at bounding box center [632, 24] width 100 height 19
click at [660, 25] on link "Начислить уроки" at bounding box center [632, 24] width 100 height 15
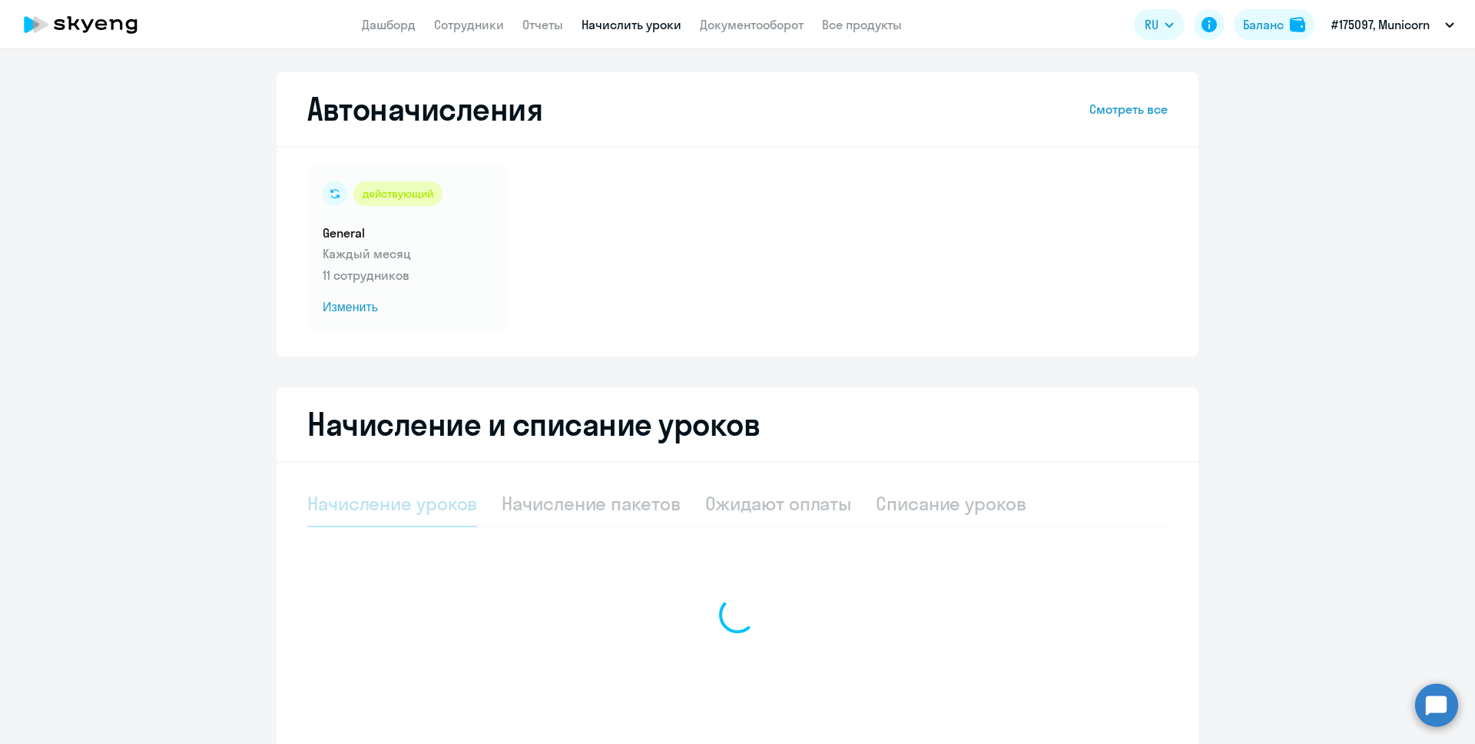
select select "10"
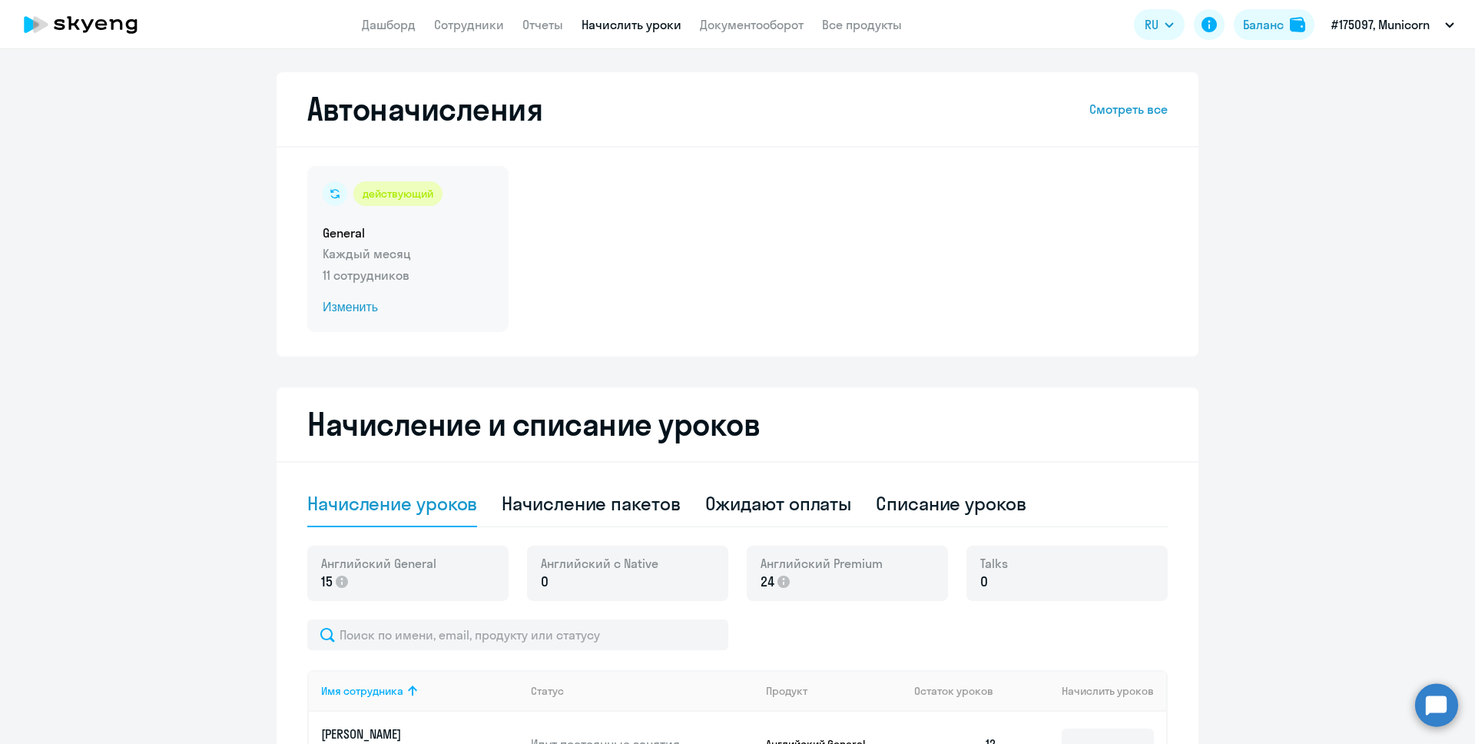
click at [353, 302] on span "Изменить" at bounding box center [408, 307] width 171 height 18
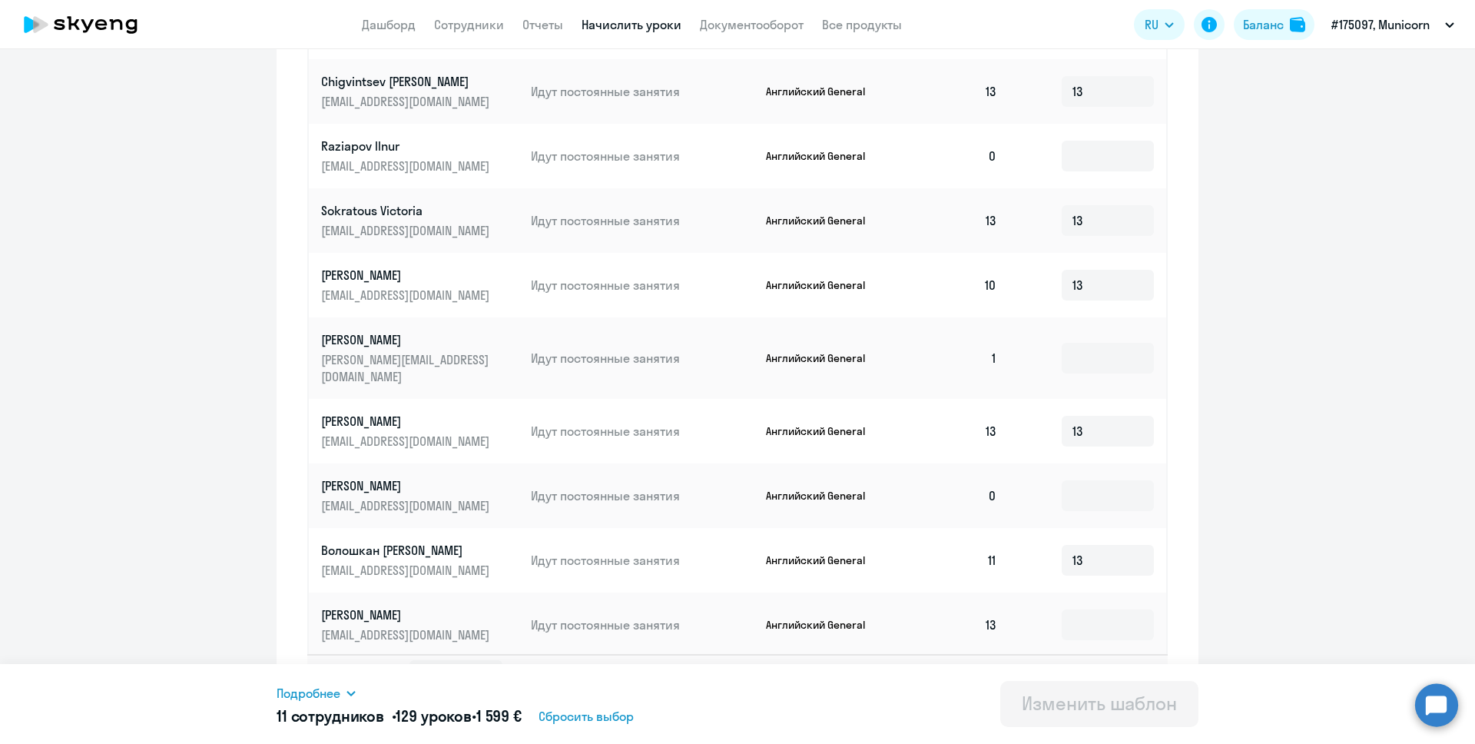
scroll to position [684, 0]
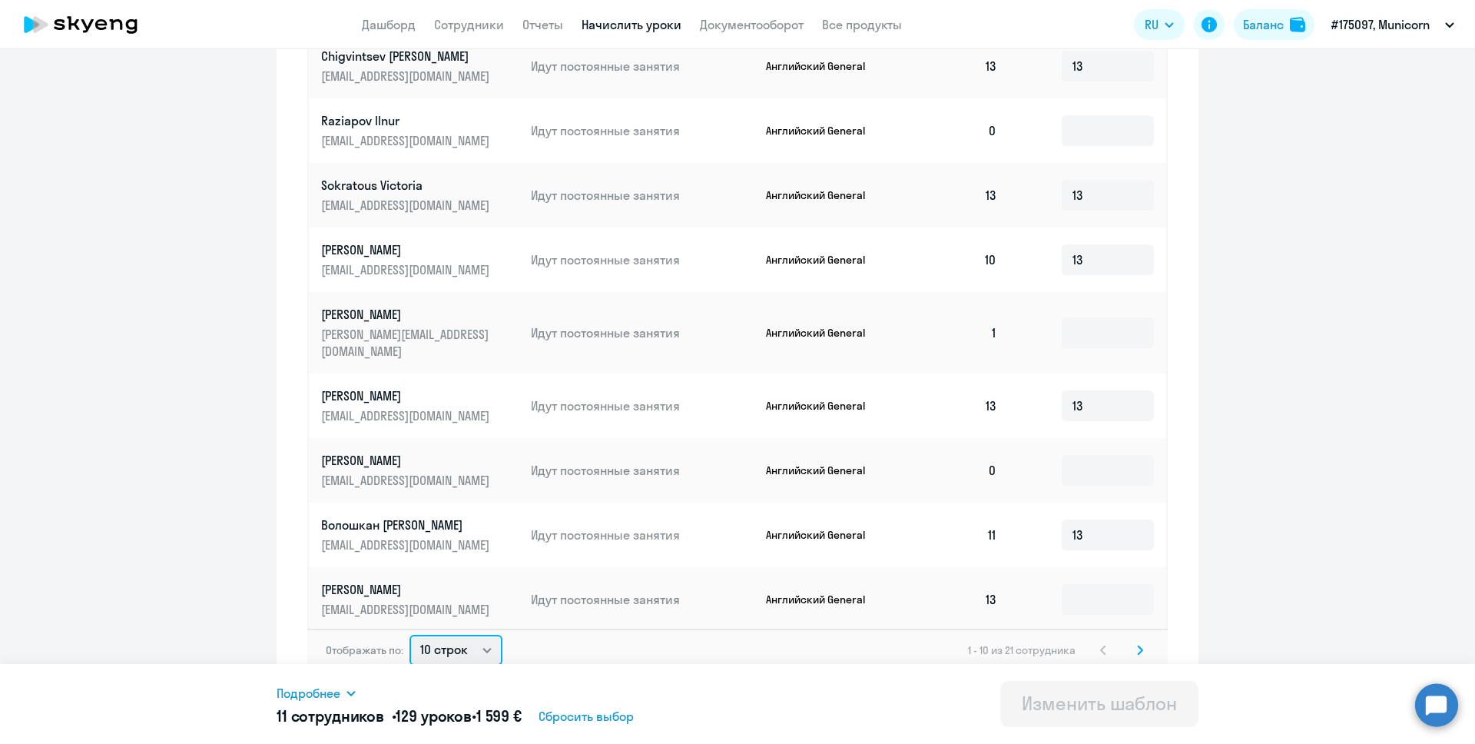
click at [489, 635] on select "10 строк 30 строк 50 строк" at bounding box center [455, 650] width 93 height 31
select select "50"
click at [409, 635] on select "10 строк 30 строк 50 строк" at bounding box center [455, 650] width 93 height 31
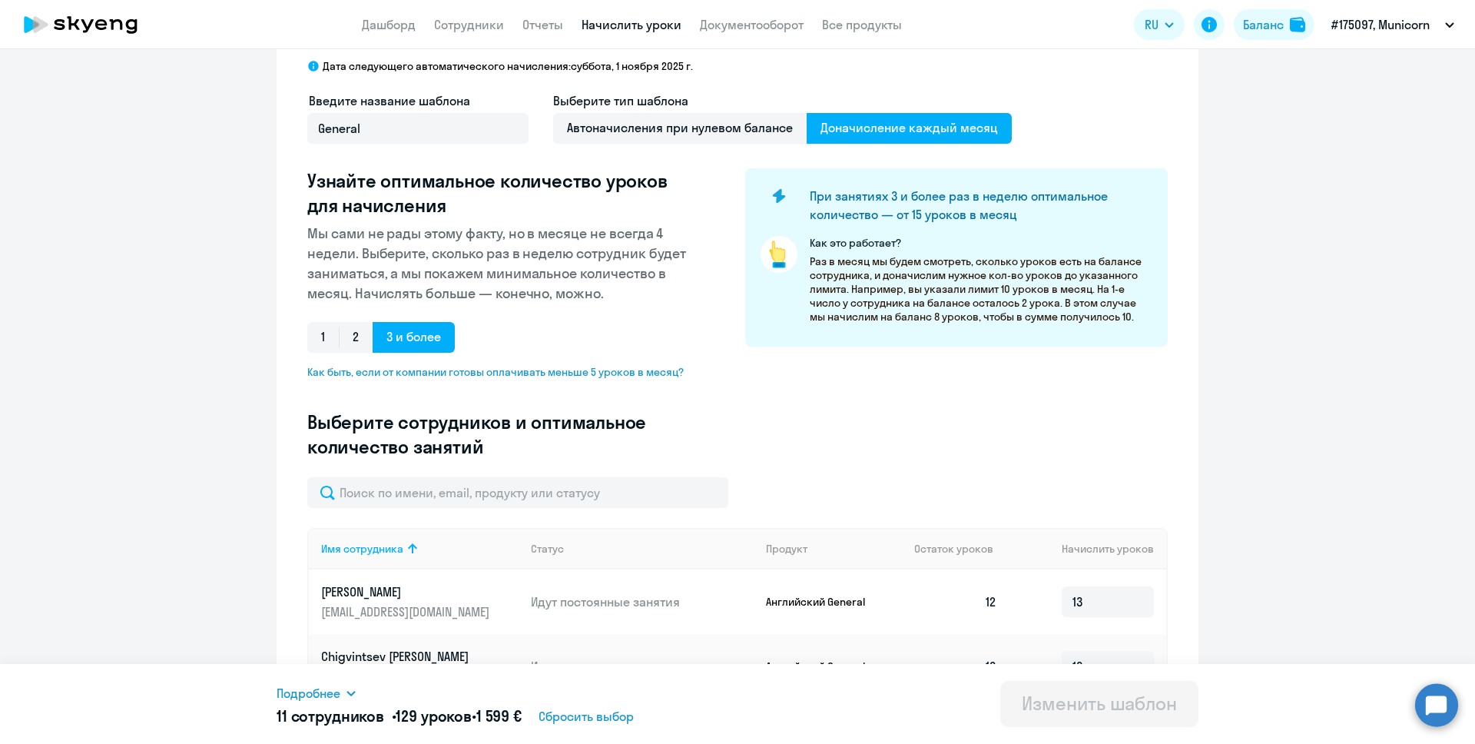
scroll to position [0, 0]
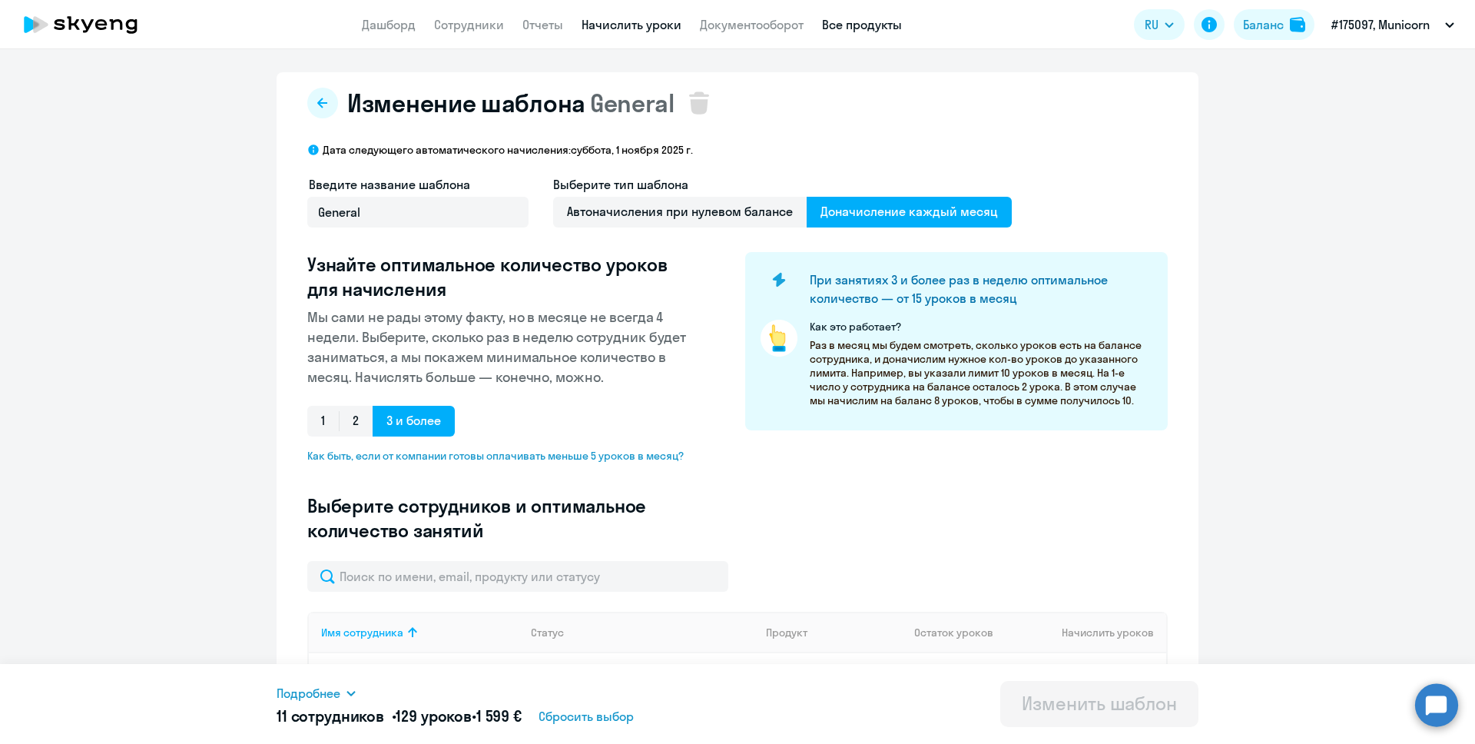
click at [867, 26] on link "Все продукты" at bounding box center [862, 24] width 80 height 15
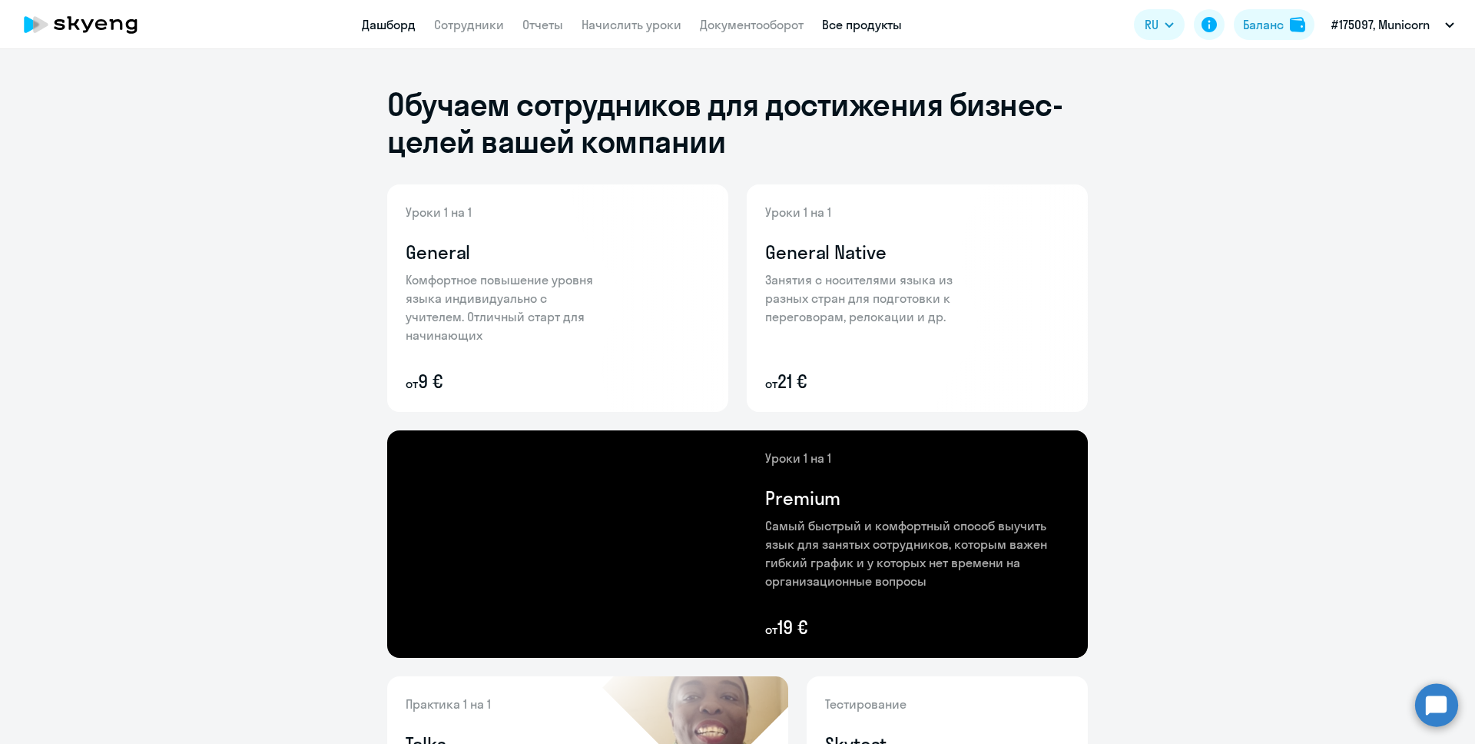
click at [381, 28] on link "Дашборд" at bounding box center [389, 24] width 54 height 15
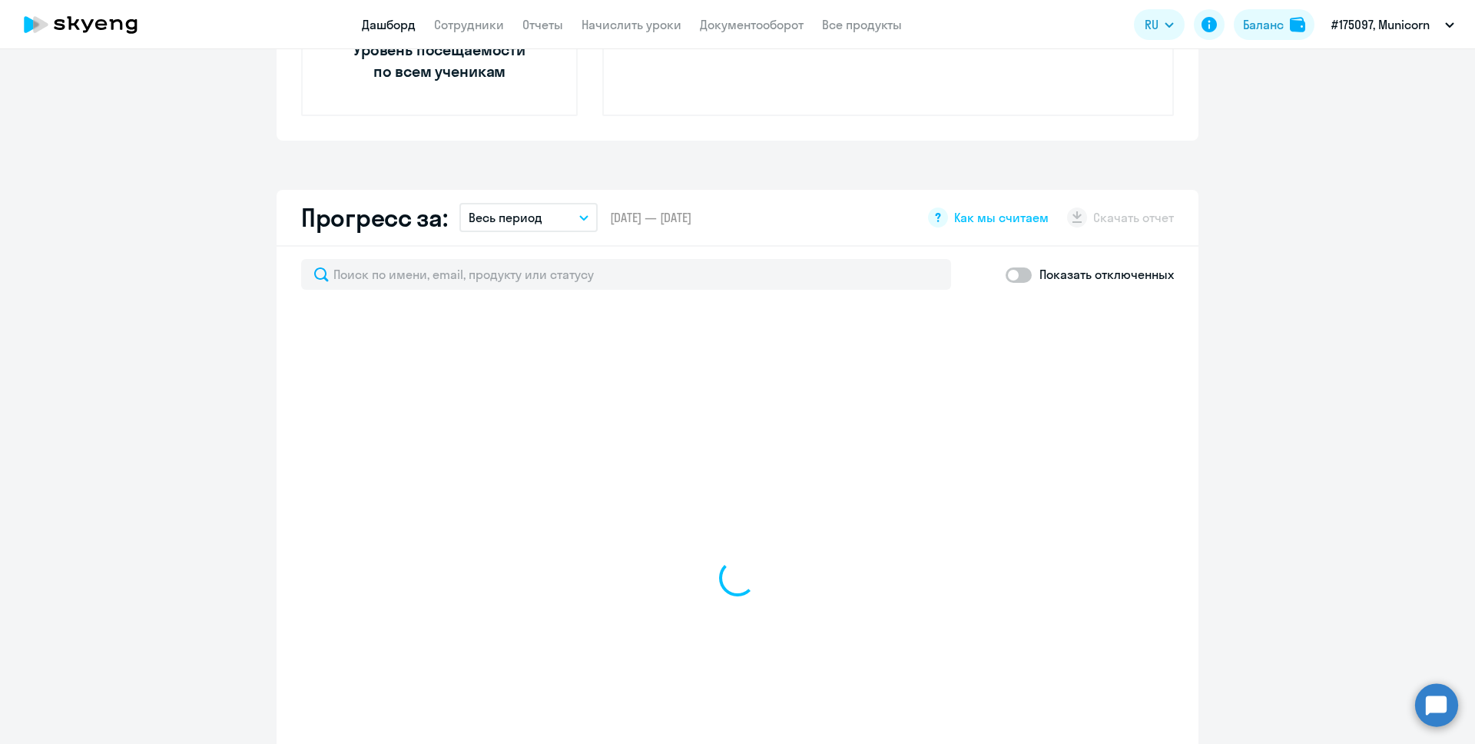
scroll to position [745, 0]
select select "30"
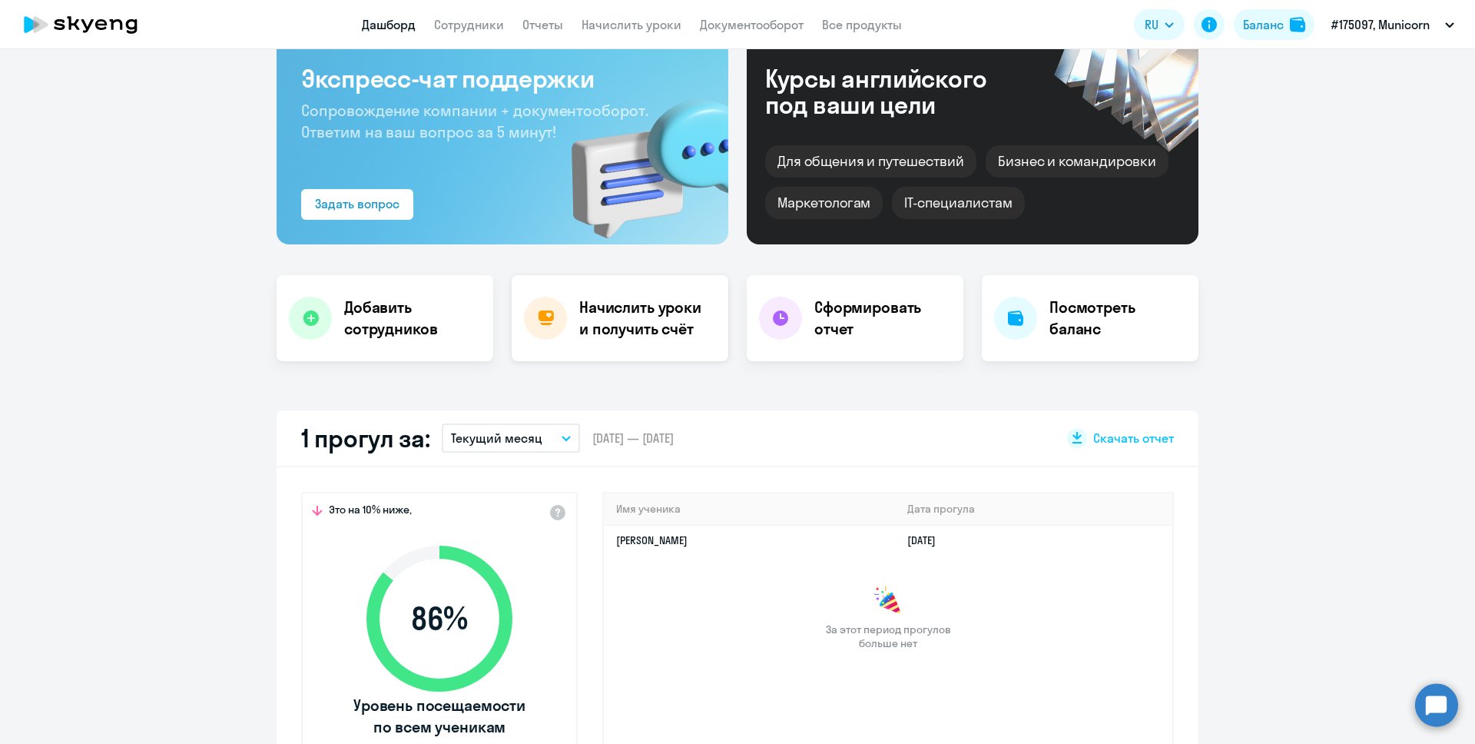
scroll to position [0, 0]
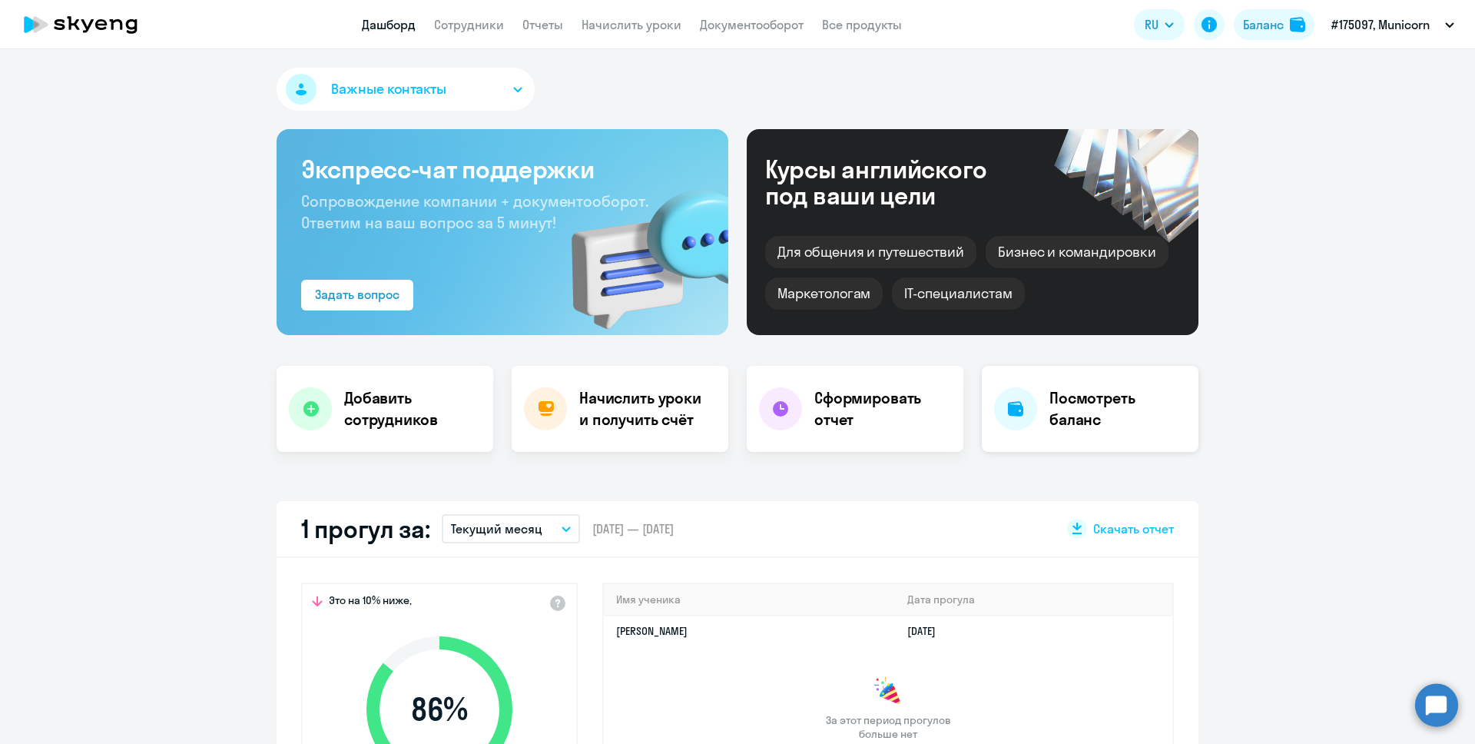
click at [1065, 426] on h4 "Посмотреть баланс" at bounding box center [1117, 408] width 137 height 43
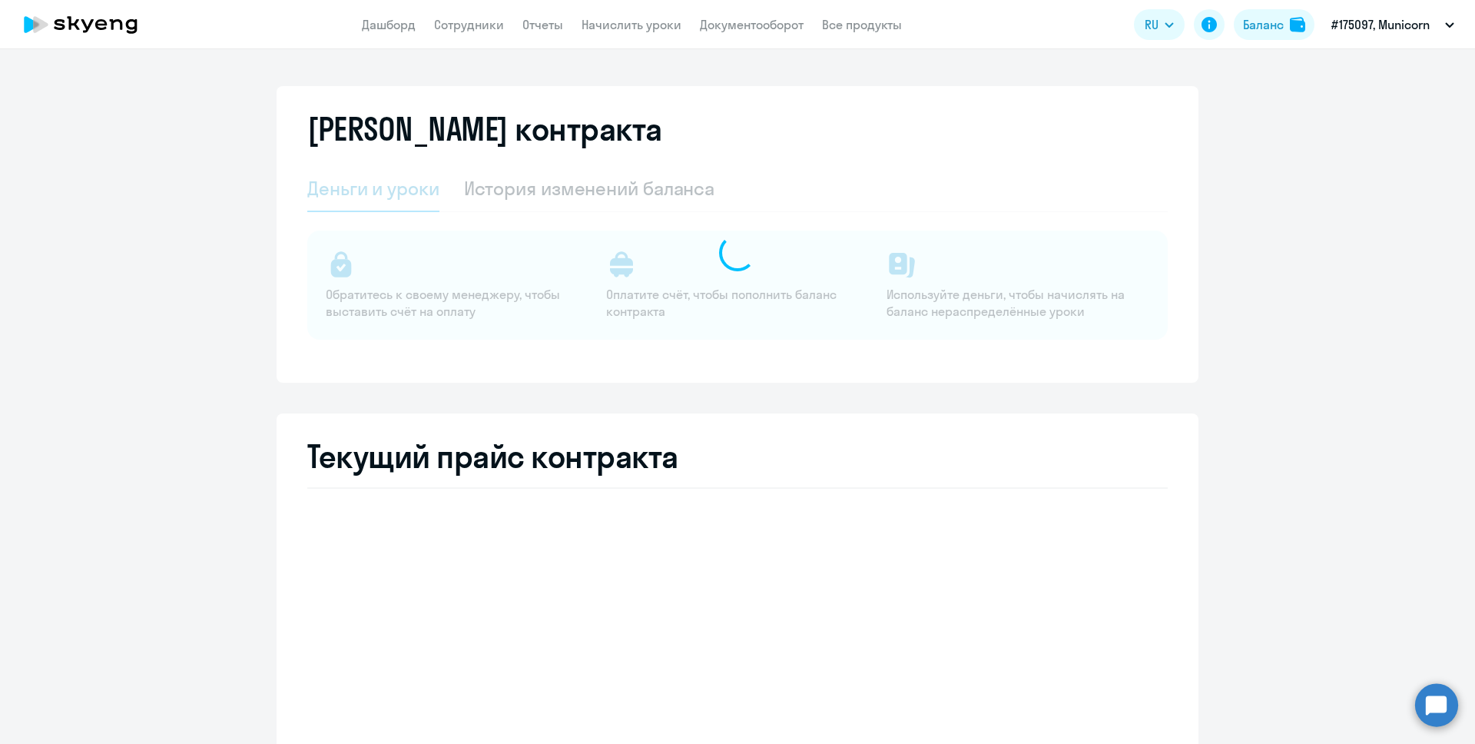
select select "english_adult_not_native_speaker"
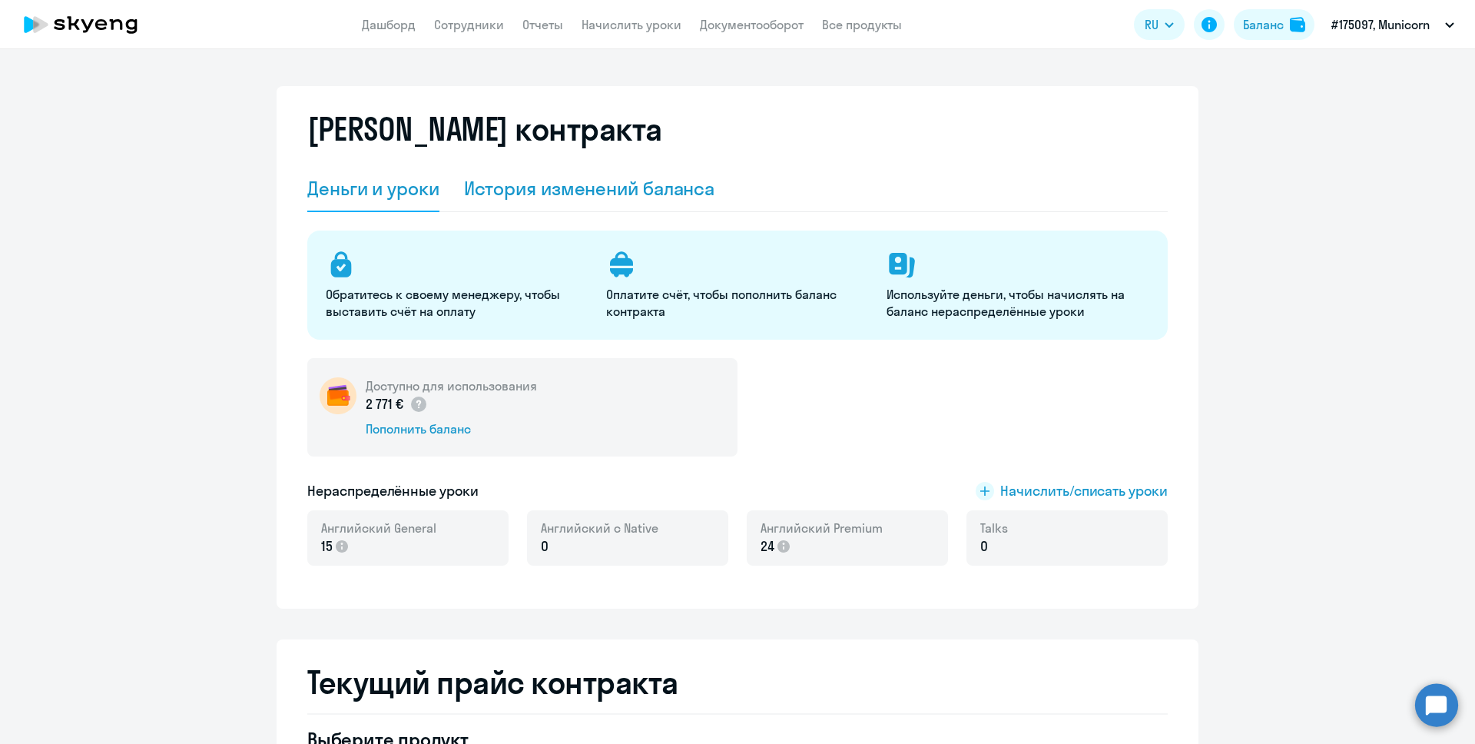
click at [617, 189] on div "История изменений баланса" at bounding box center [589, 188] width 251 height 25
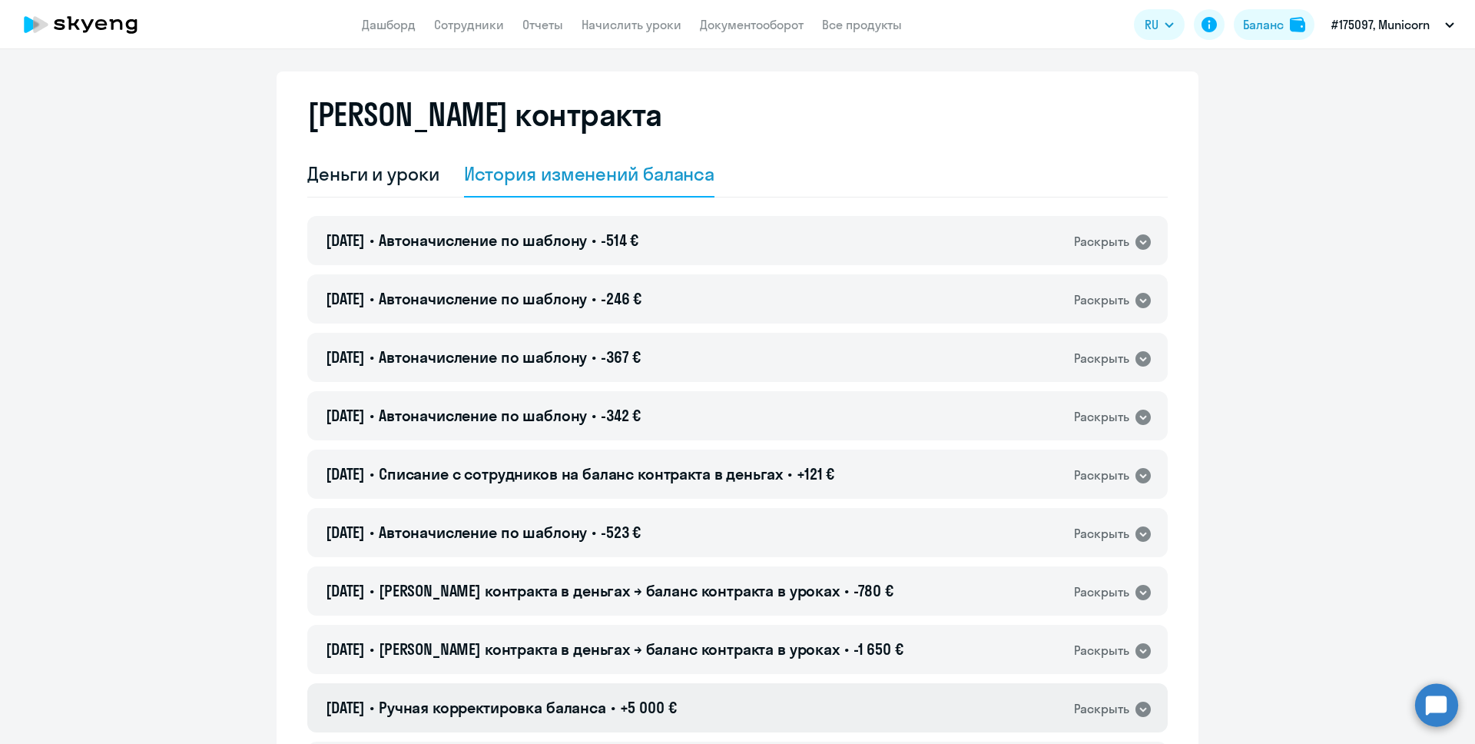
scroll to position [12, 0]
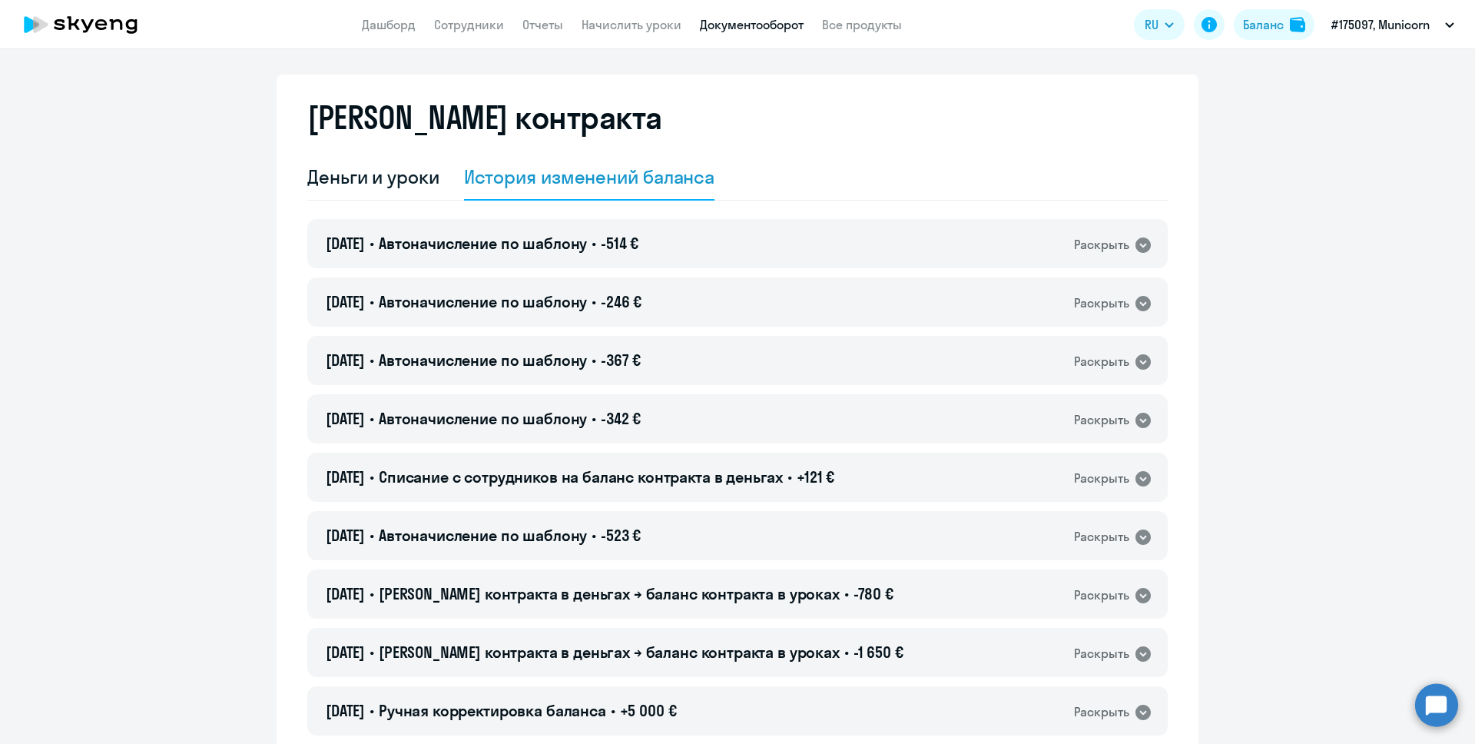
click at [778, 22] on link "Документооборот" at bounding box center [752, 24] width 104 height 15
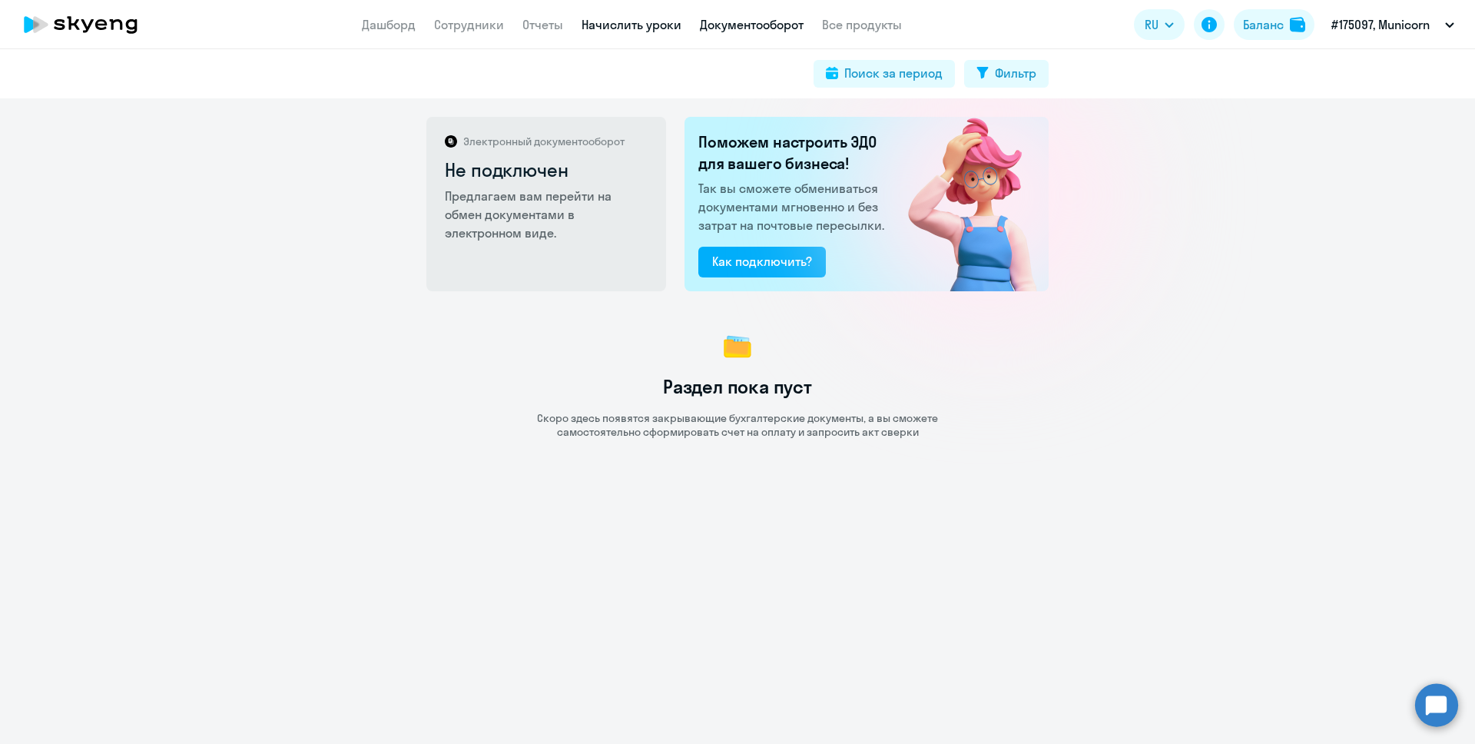
click at [620, 27] on link "Начислить уроки" at bounding box center [632, 24] width 100 height 15
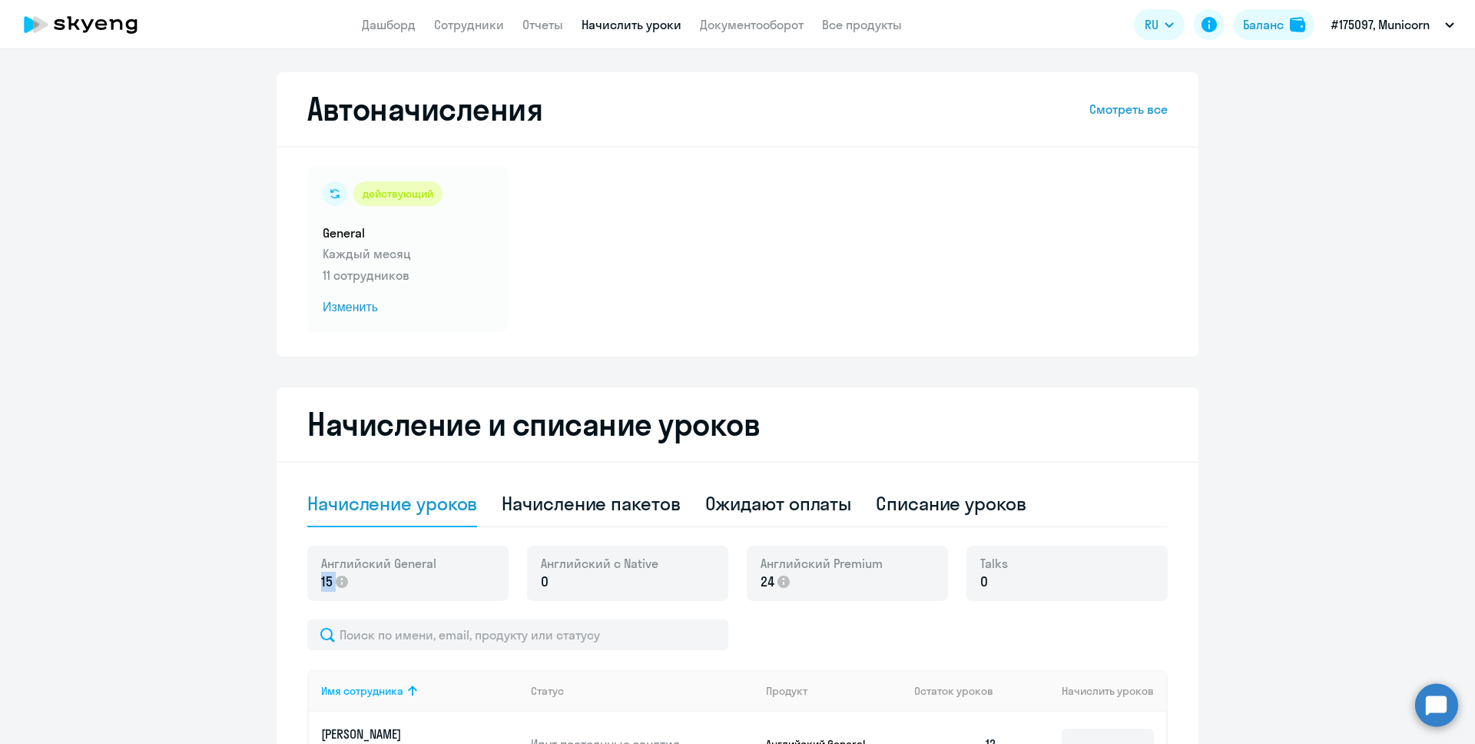
drag, startPoint x: 389, startPoint y: 579, endPoint x: 317, endPoint y: 576, distance: 72.3
click at [317, 576] on div "Английский General 15" at bounding box center [407, 572] width 201 height 55
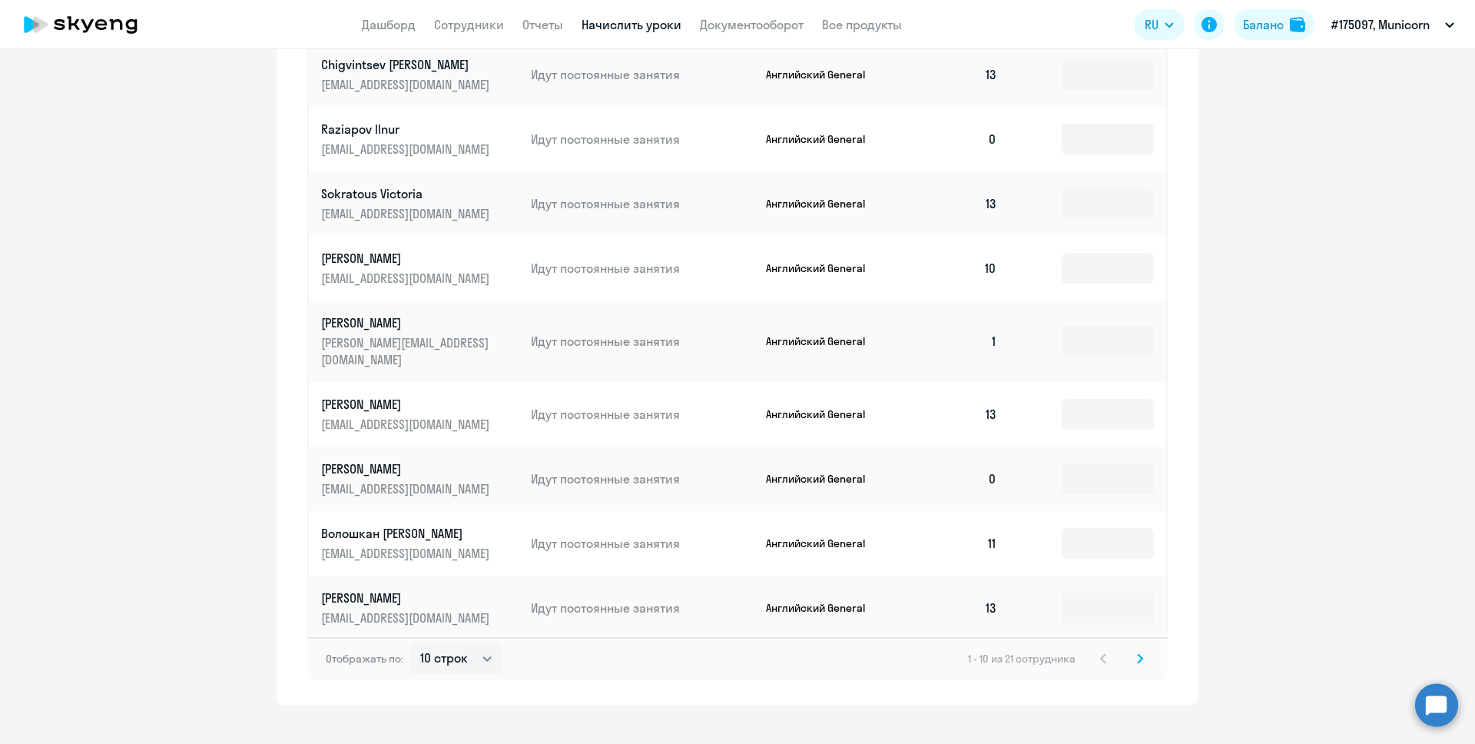
scroll to position [742, 0]
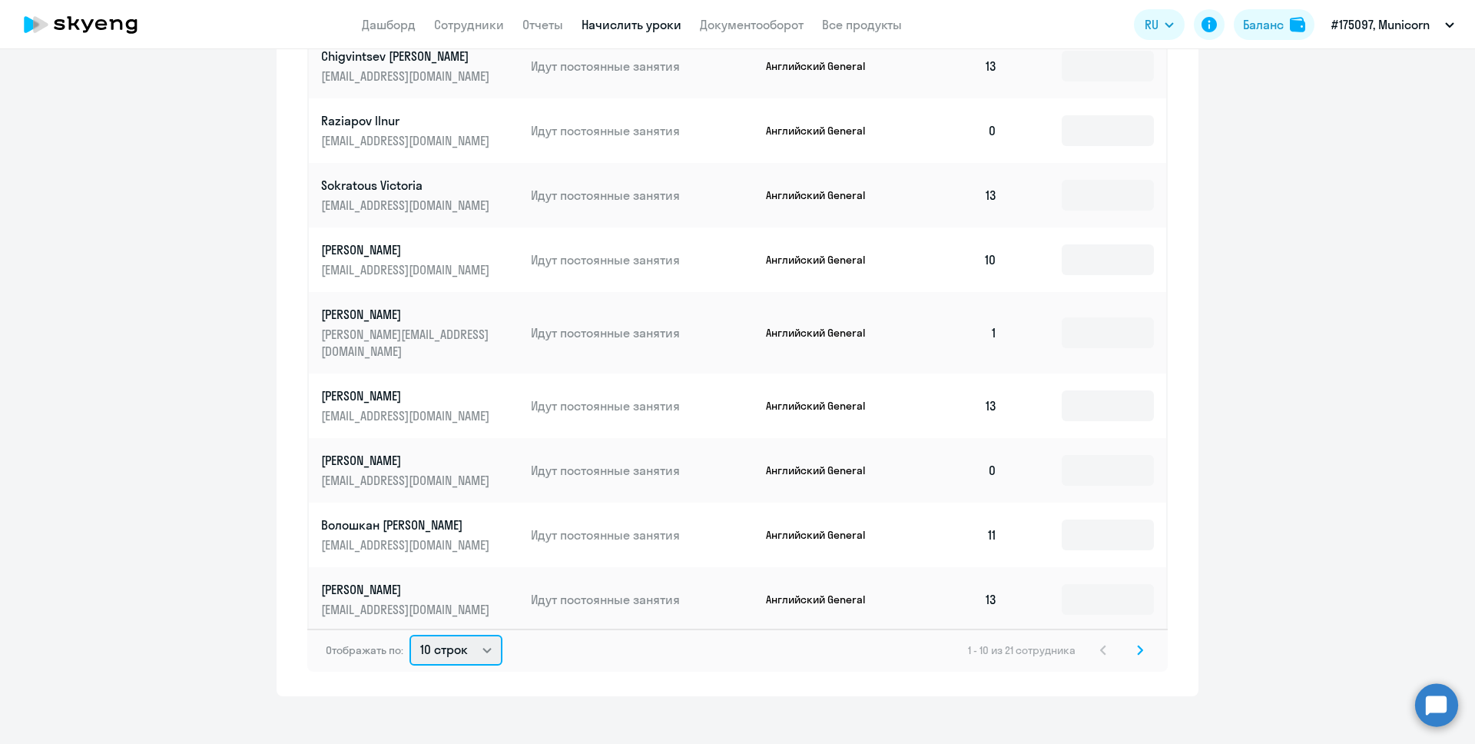
click at [479, 635] on select "10 строк 30 строк 50 строк" at bounding box center [455, 650] width 93 height 31
select select "50"
click at [409, 635] on select "10 строк 30 строк 50 строк" at bounding box center [455, 650] width 93 height 31
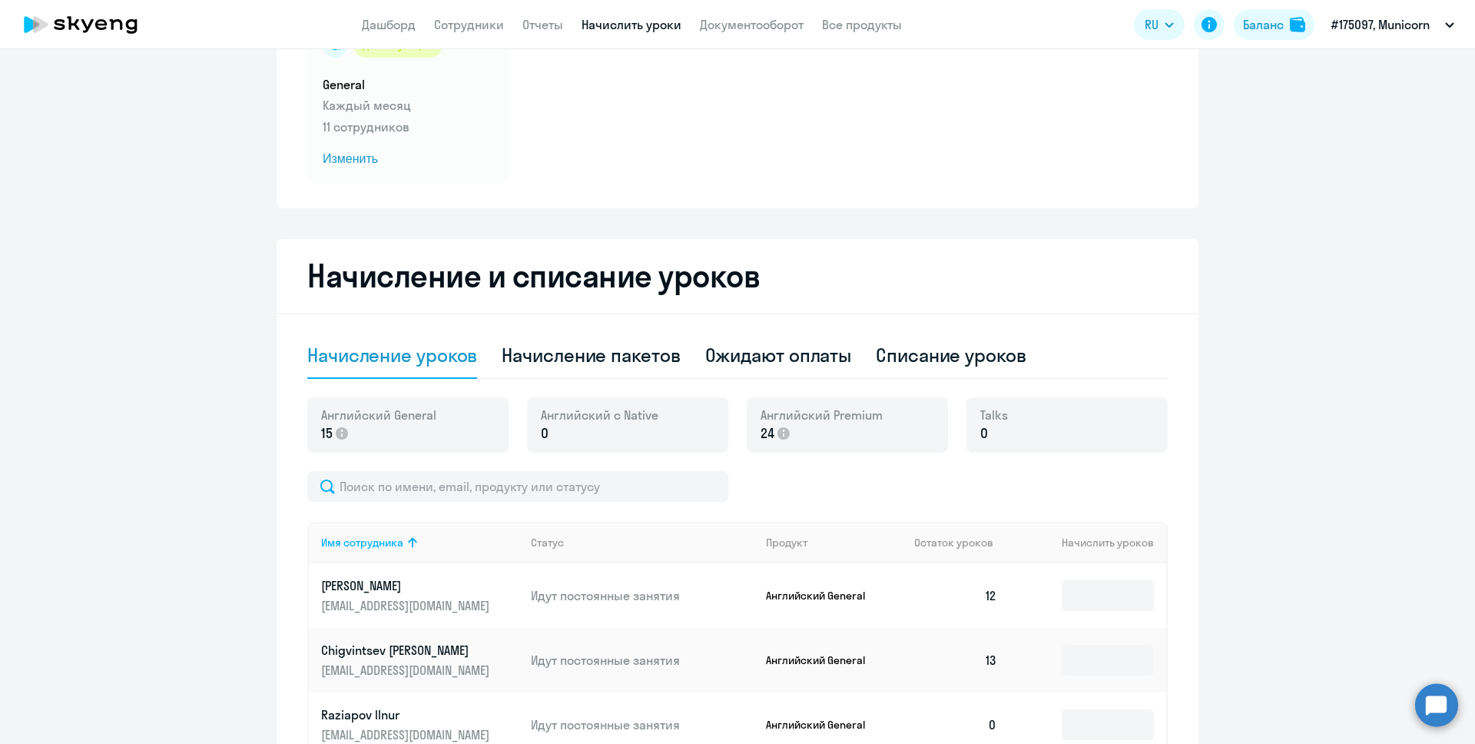
scroll to position [0, 0]
